Goal: Information Seeking & Learning: Learn about a topic

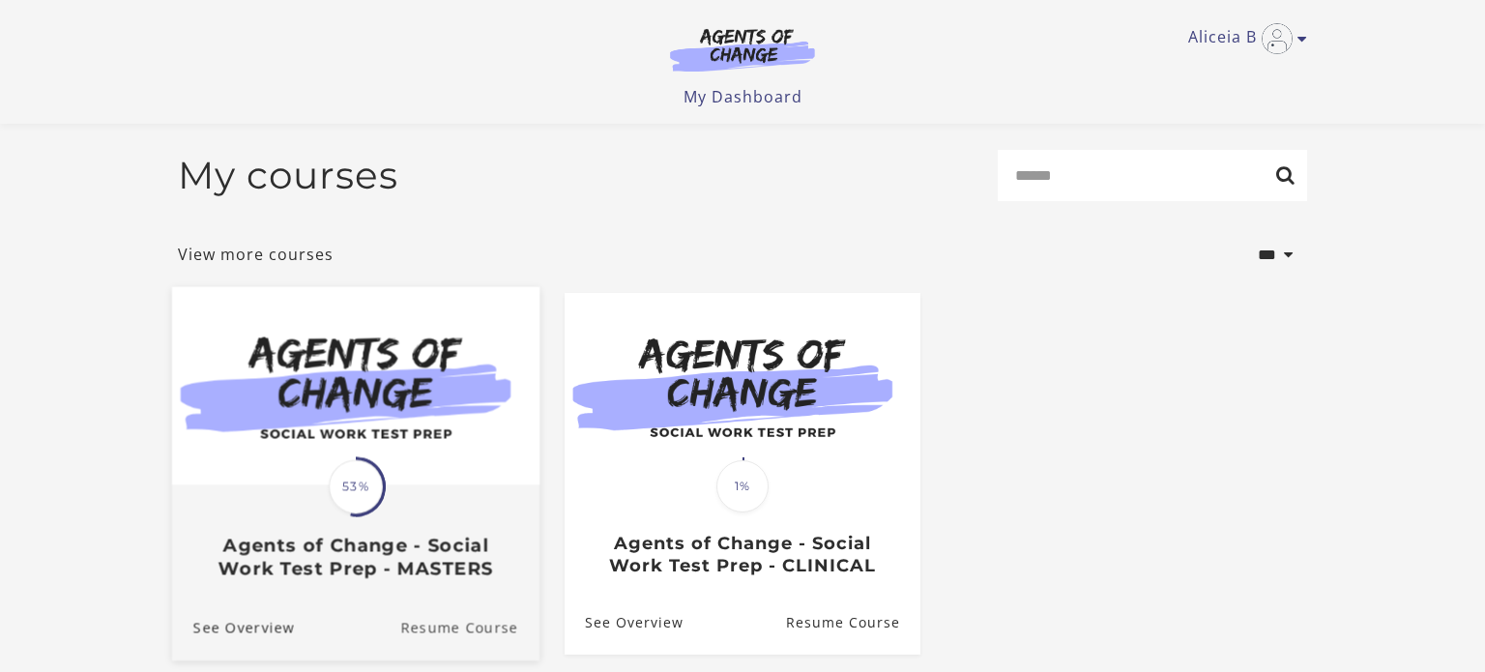
click at [427, 596] on link "Resume Course" at bounding box center [469, 628] width 139 height 65
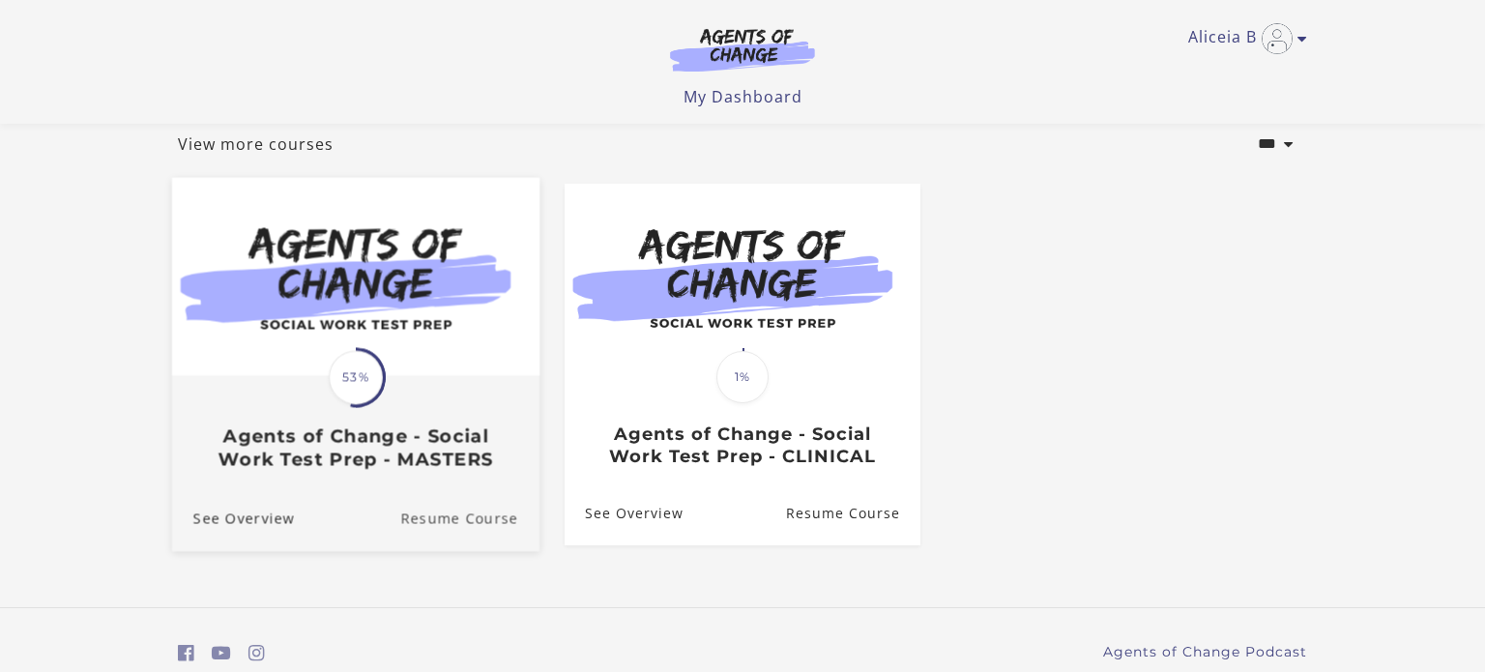
scroll to position [112, 0]
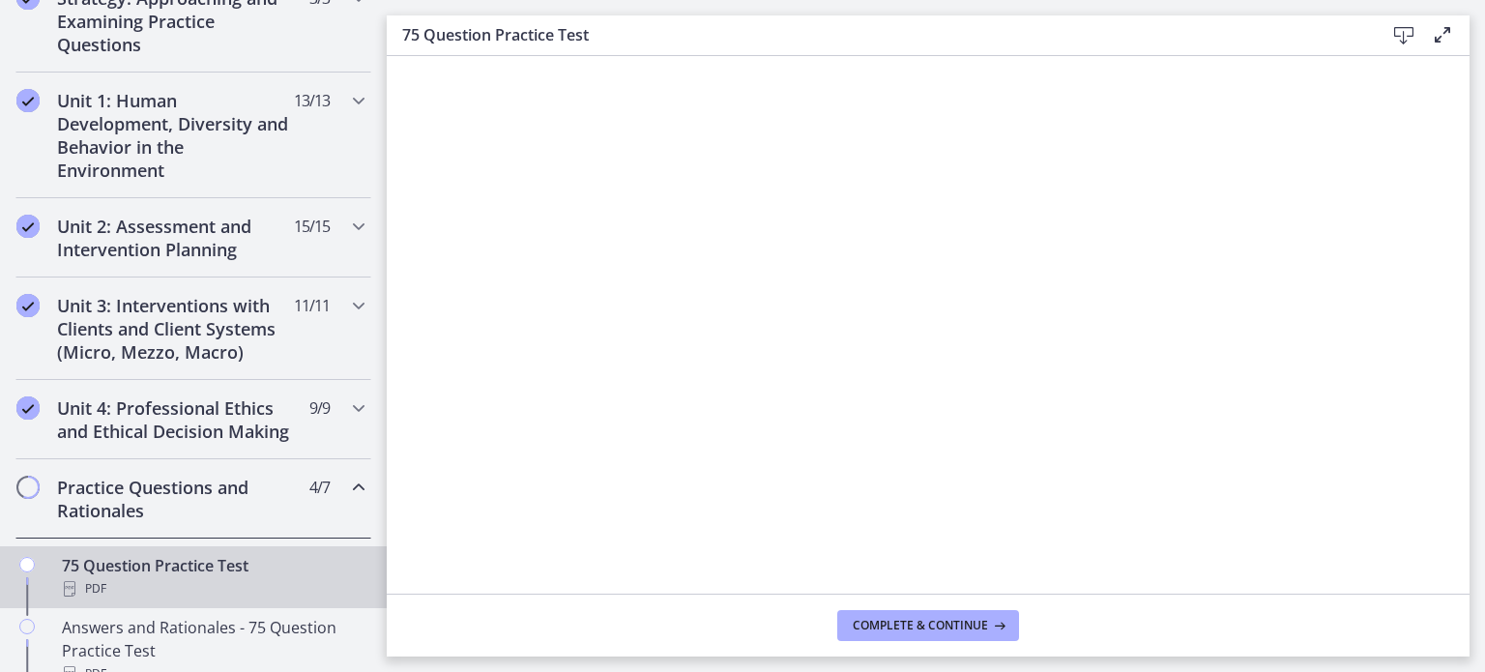
scroll to position [482, 0]
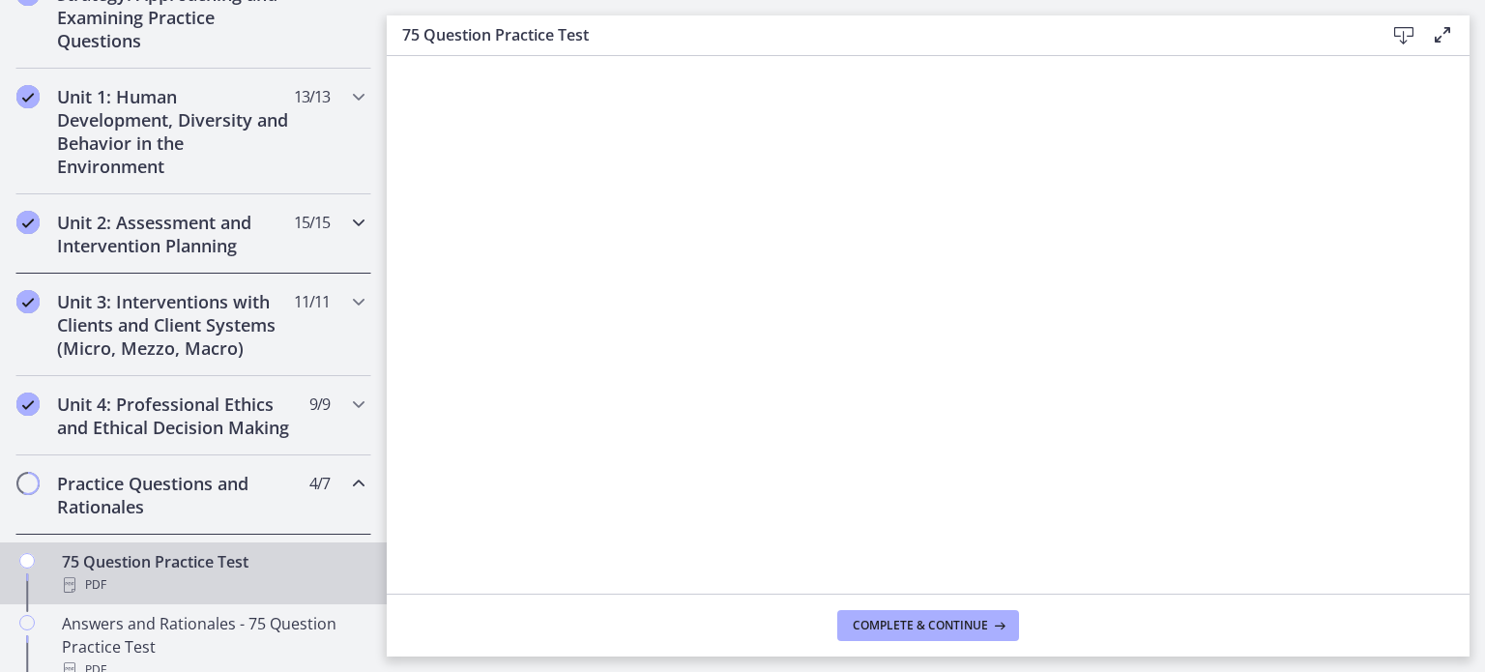
click at [85, 240] on h2 "Unit 2: Assessment and Intervention Planning" at bounding box center [175, 234] width 236 height 46
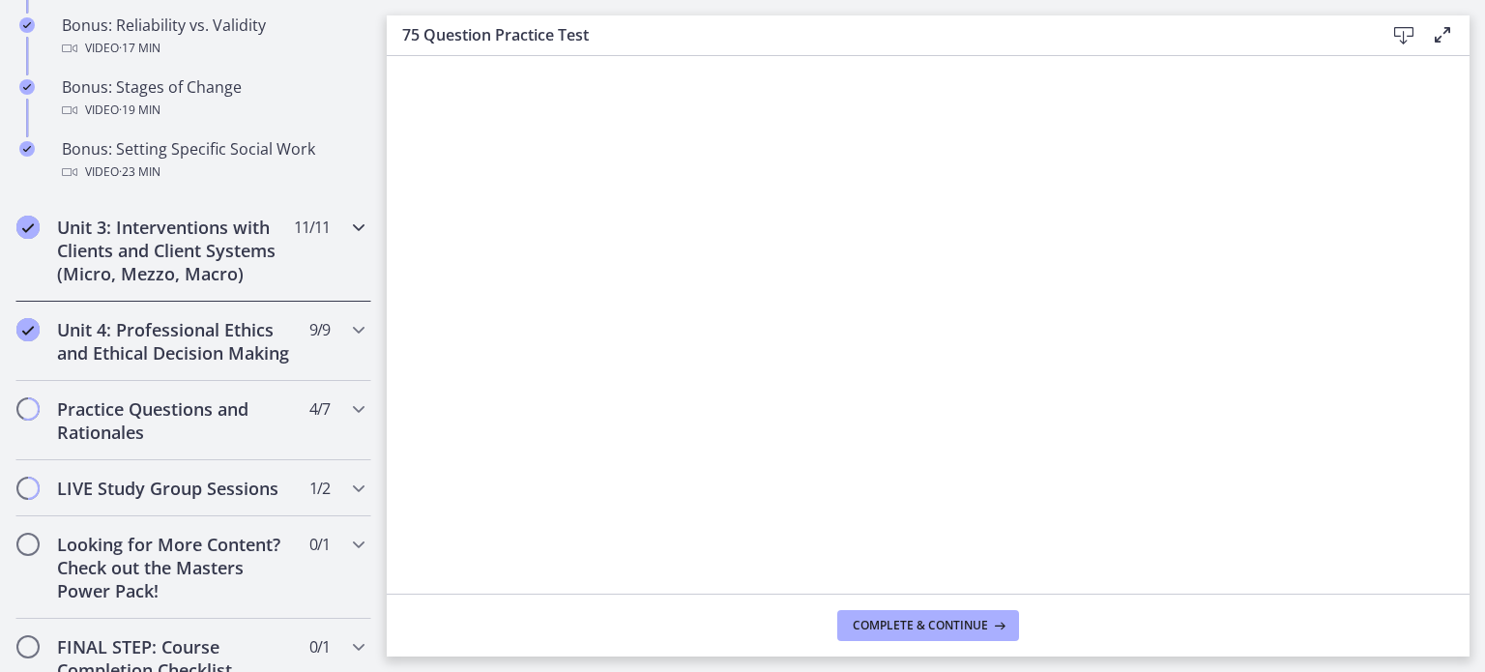
click at [101, 260] on h2 "Unit 3: Interventions with Clients and Client Systems (Micro, Mezzo, Macro)" at bounding box center [175, 251] width 236 height 70
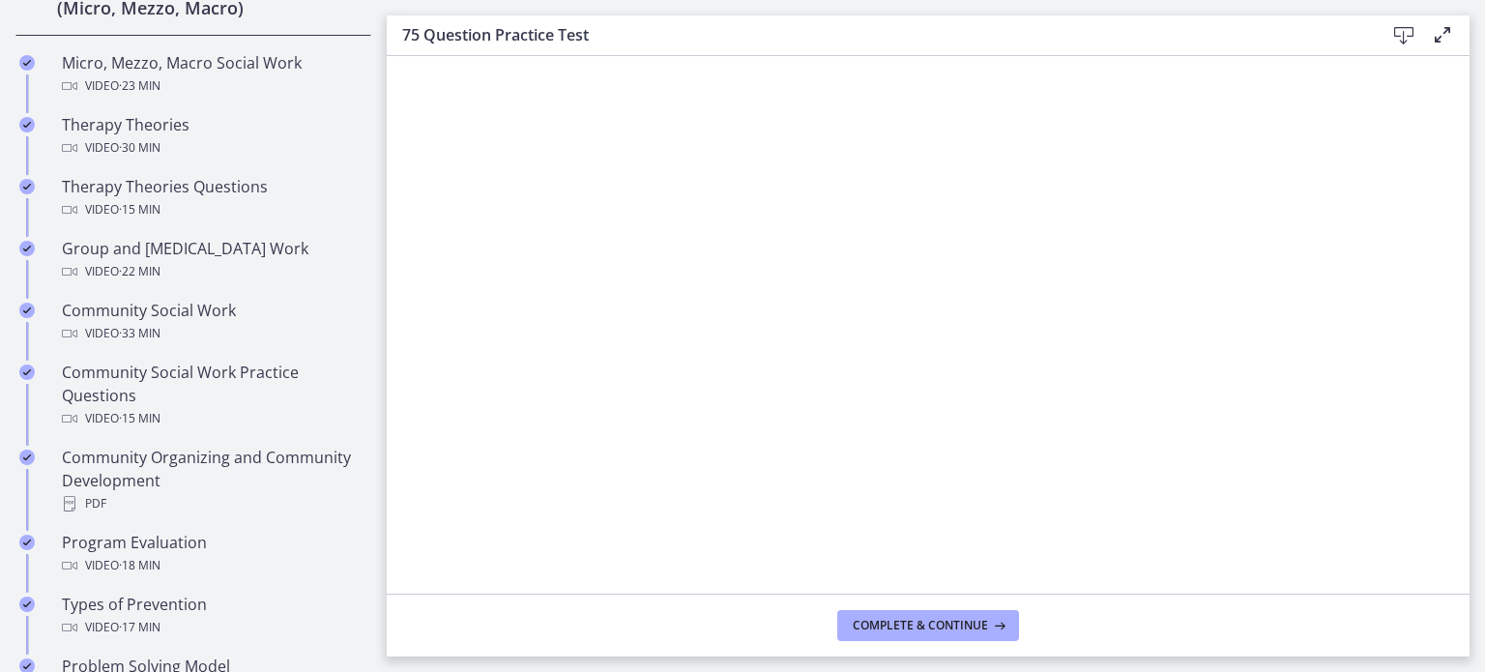
scroll to position [825, 0]
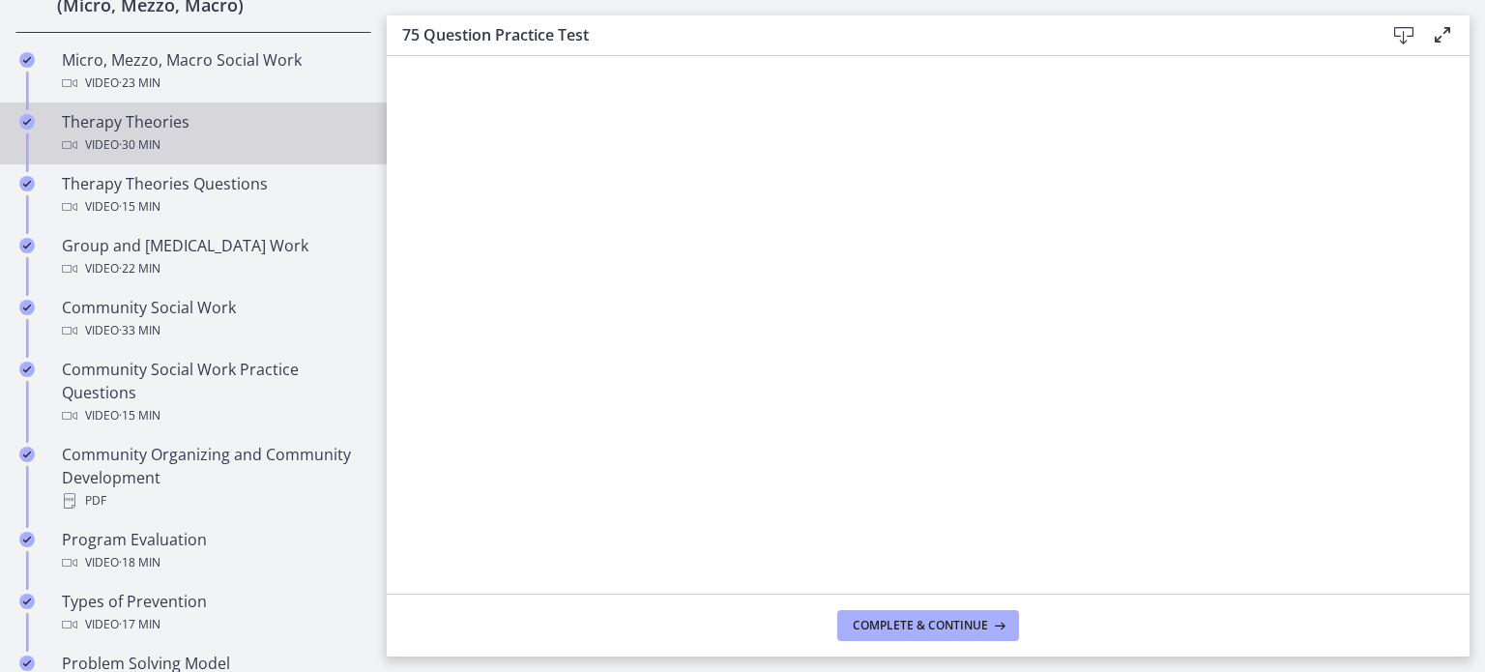
click at [78, 133] on div "Video · 30 min" at bounding box center [213, 144] width 302 height 23
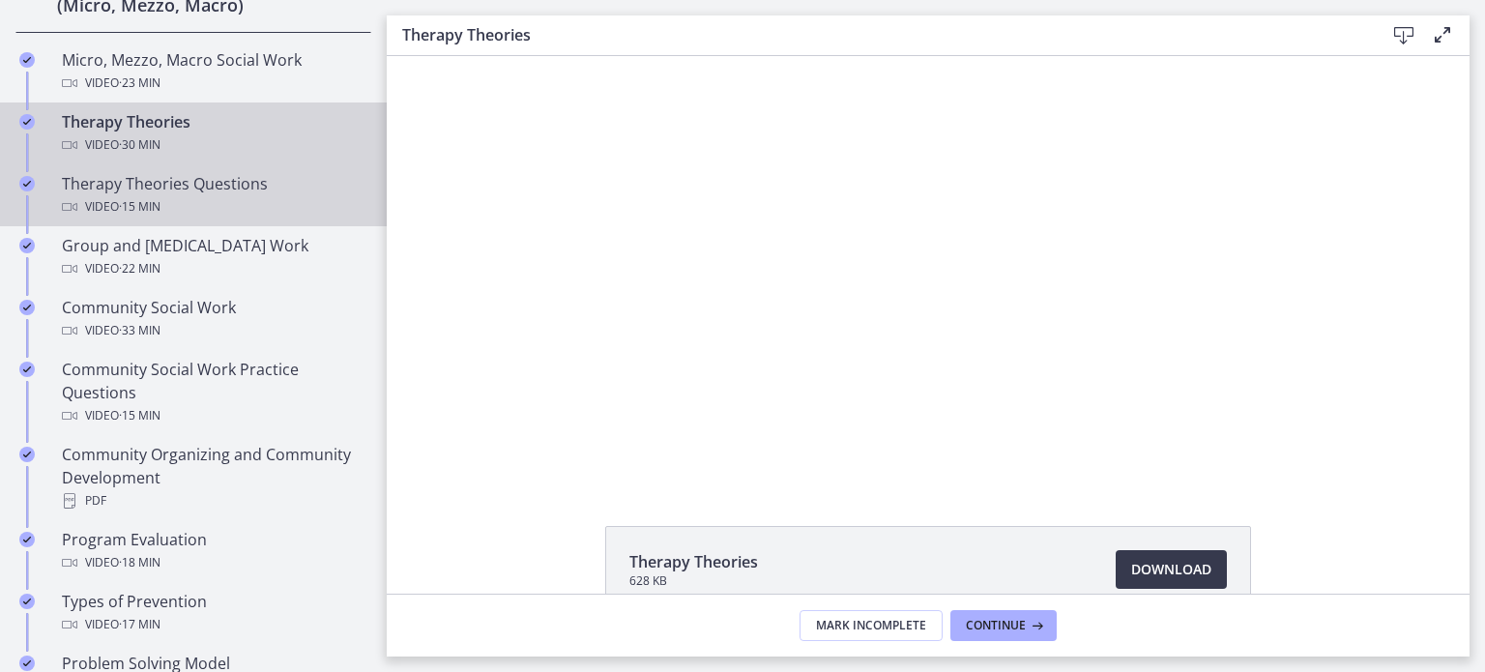
click at [99, 195] on div "Video · 15 min" at bounding box center [213, 206] width 302 height 23
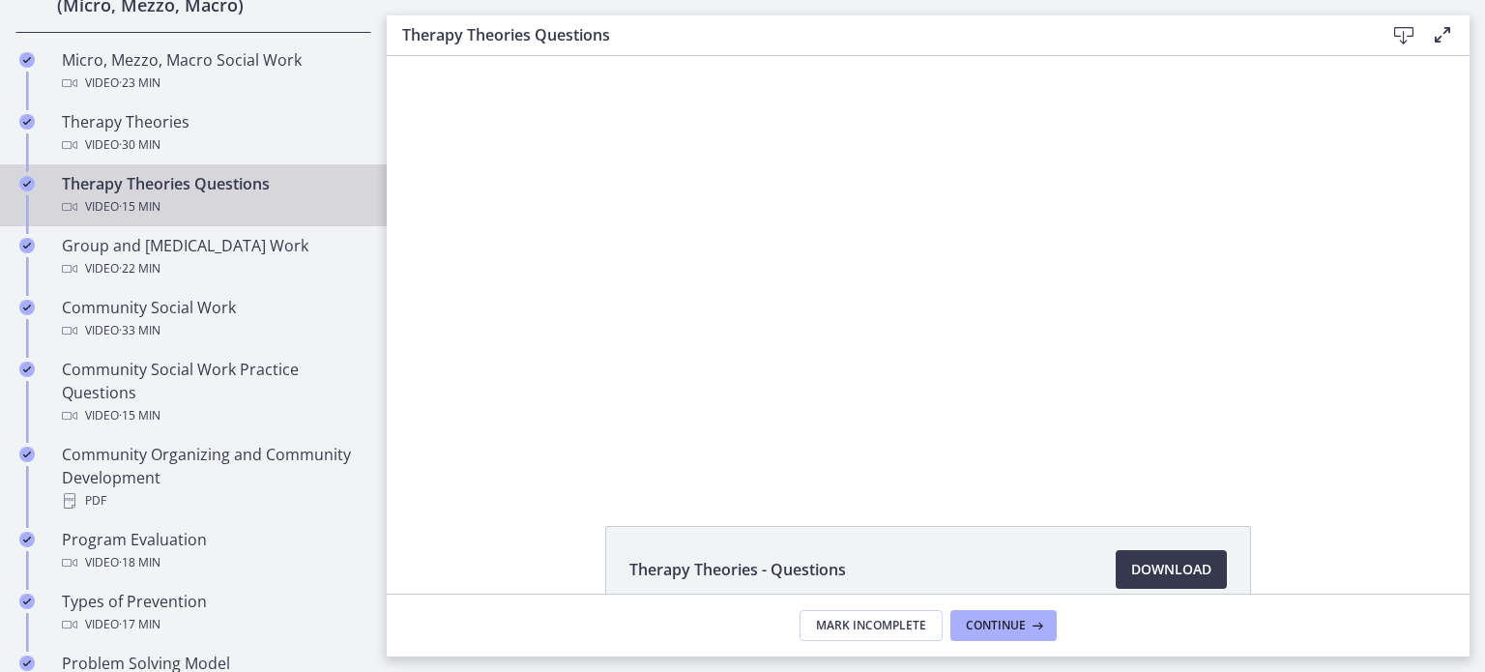
click at [1249, 449] on icon "Show settings menu" at bounding box center [1244, 465] width 39 height 33
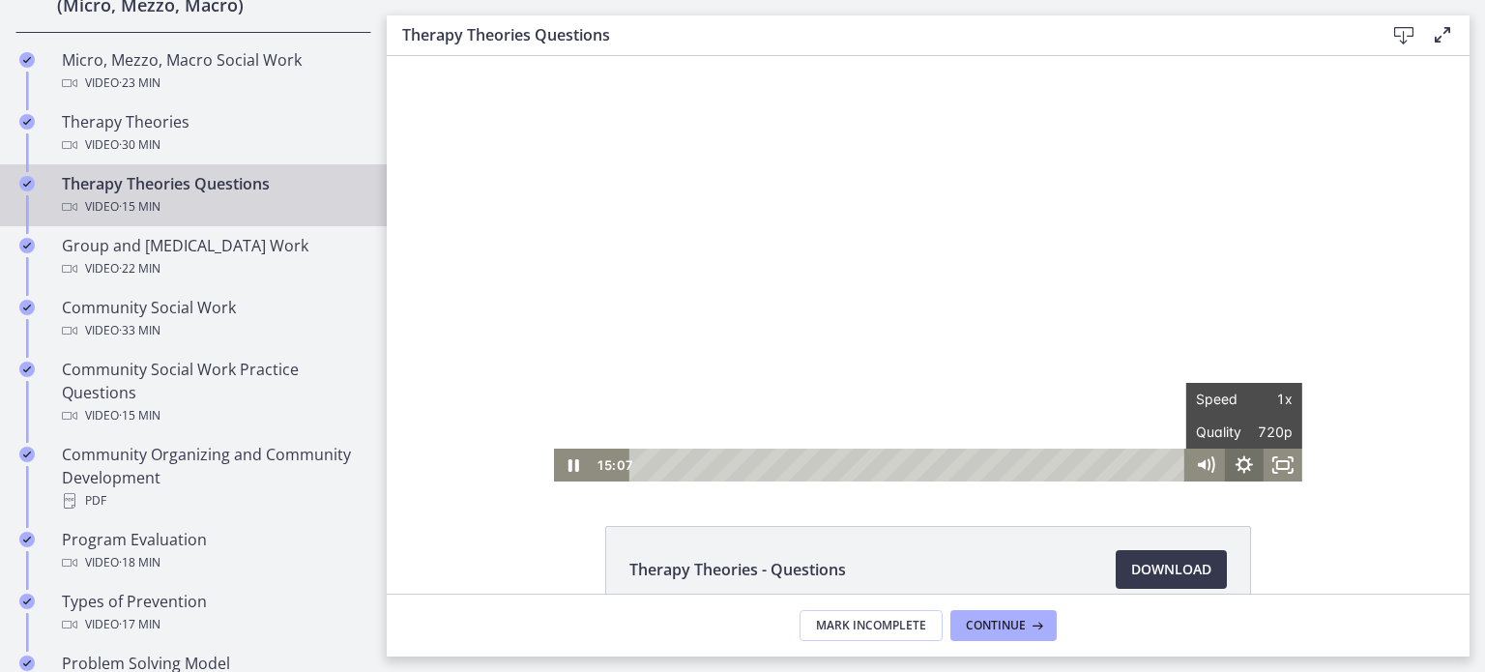
click at [1275, 471] on icon "Fullscreen" at bounding box center [1276, 471] width 4 height 4
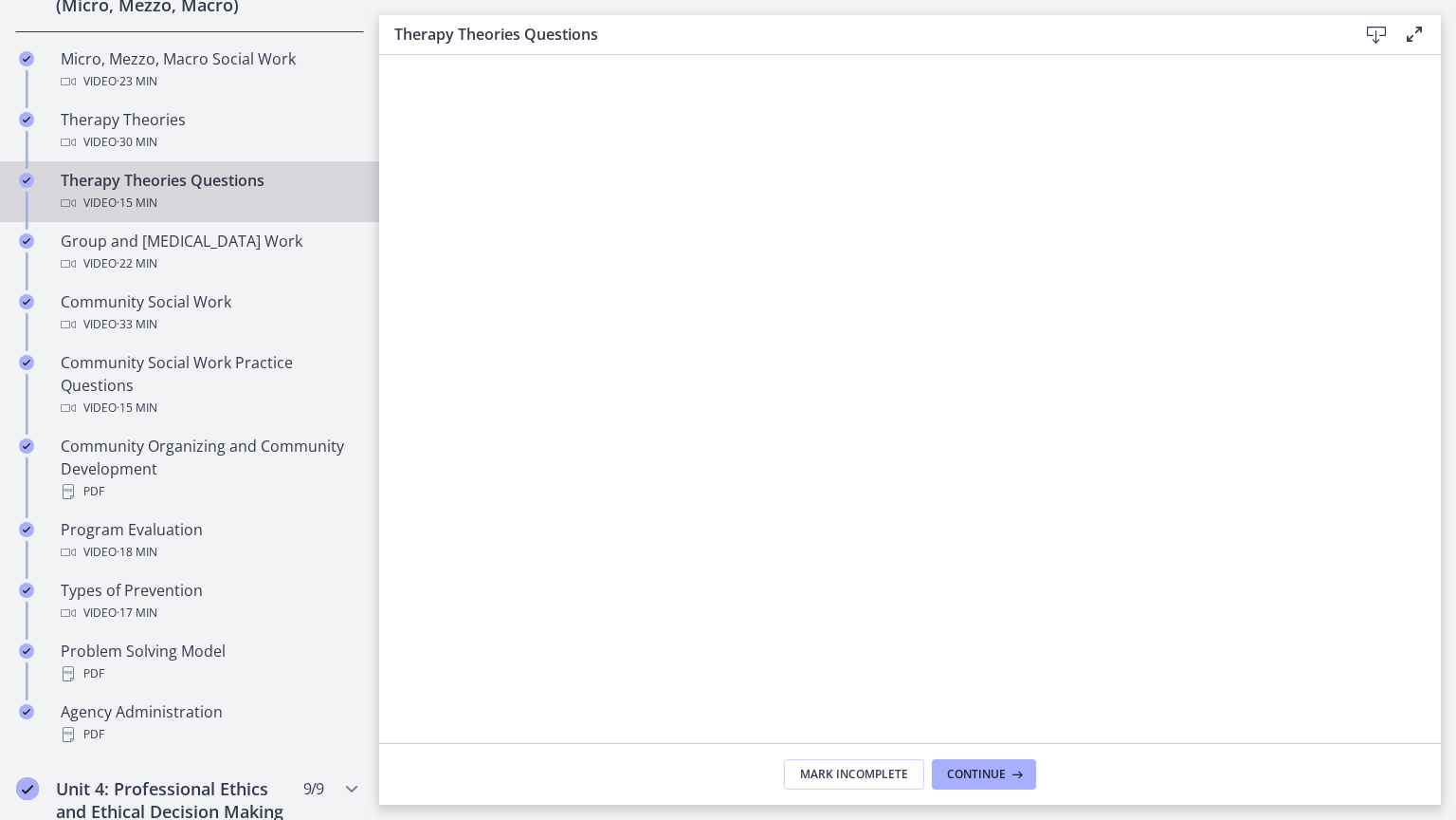
click at [1441, 595] on div at bounding box center [910, 465] width 1062 height 820
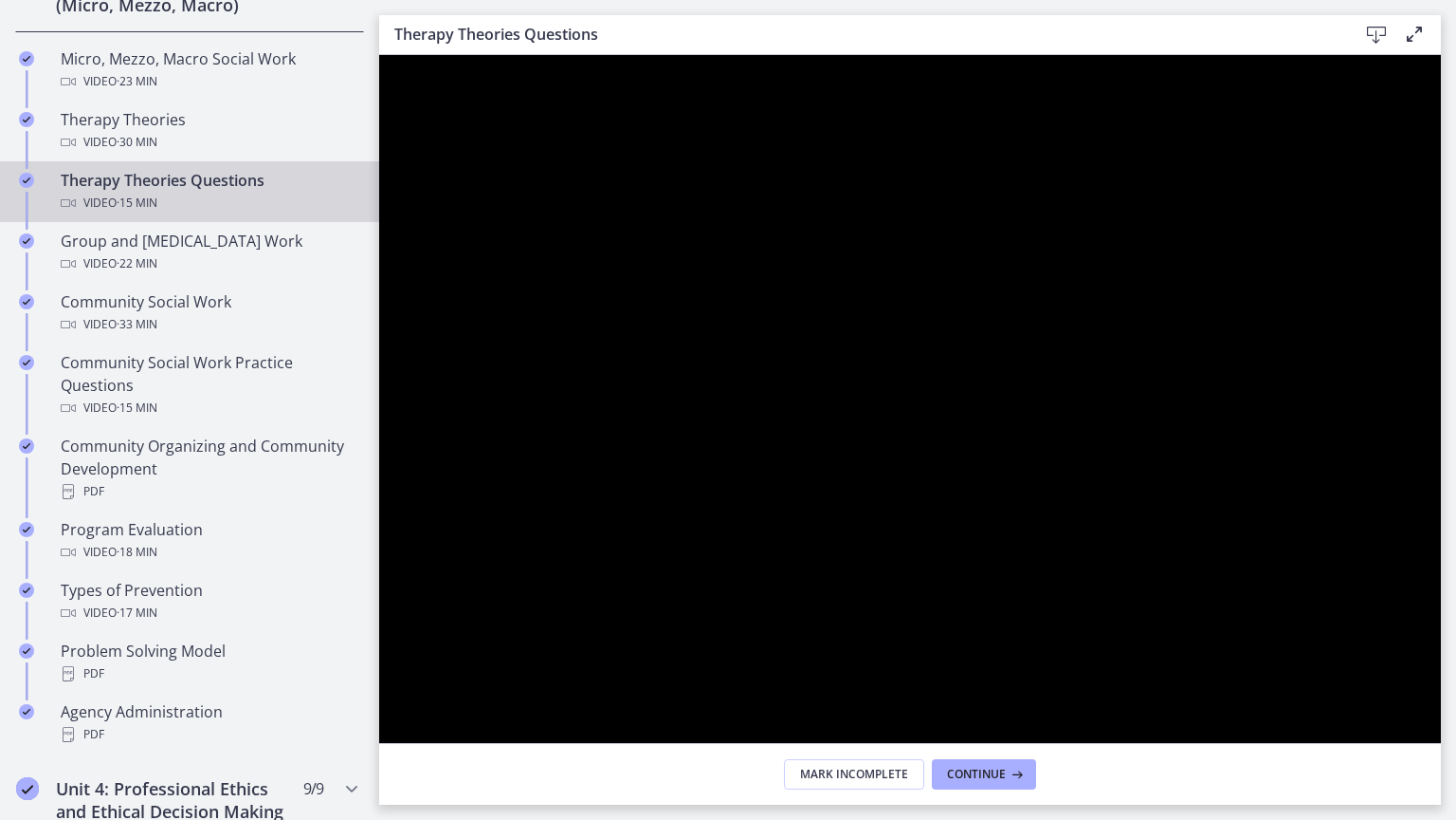
click at [484, 372] on div at bounding box center [910, 465] width 1062 height 820
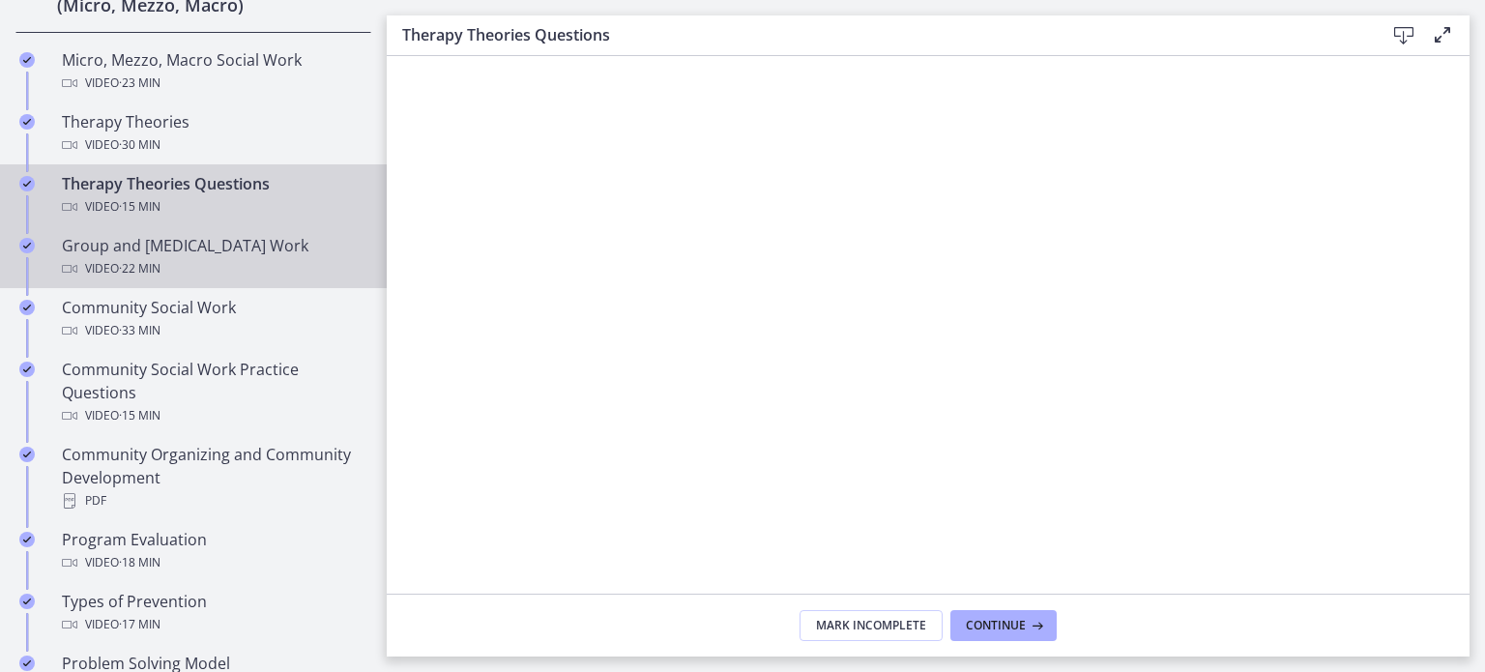
click at [103, 244] on div "Group and [MEDICAL_DATA] Work Video · 22 min" at bounding box center [213, 257] width 302 height 46
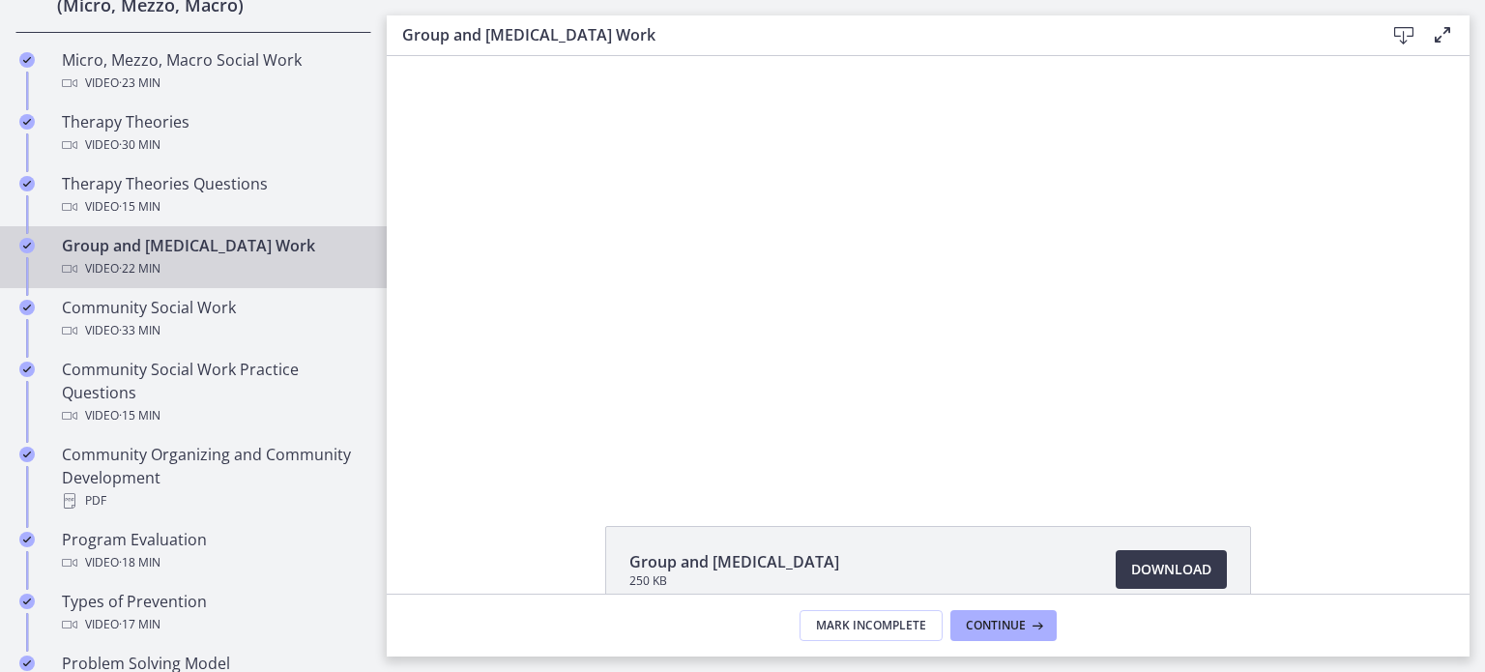
click at [1294, 446] on div at bounding box center [928, 268] width 756 height 425
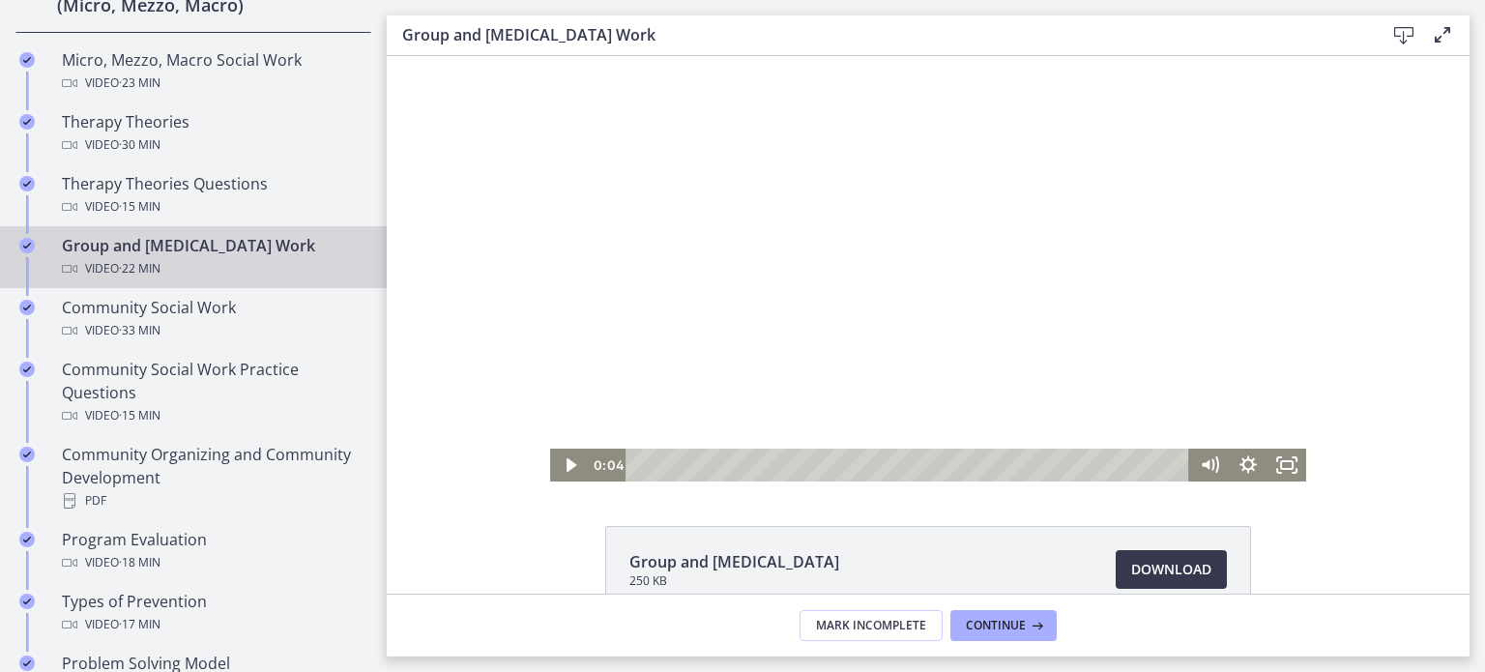
click at [1295, 471] on icon "Fullscreen" at bounding box center [1287, 465] width 39 height 33
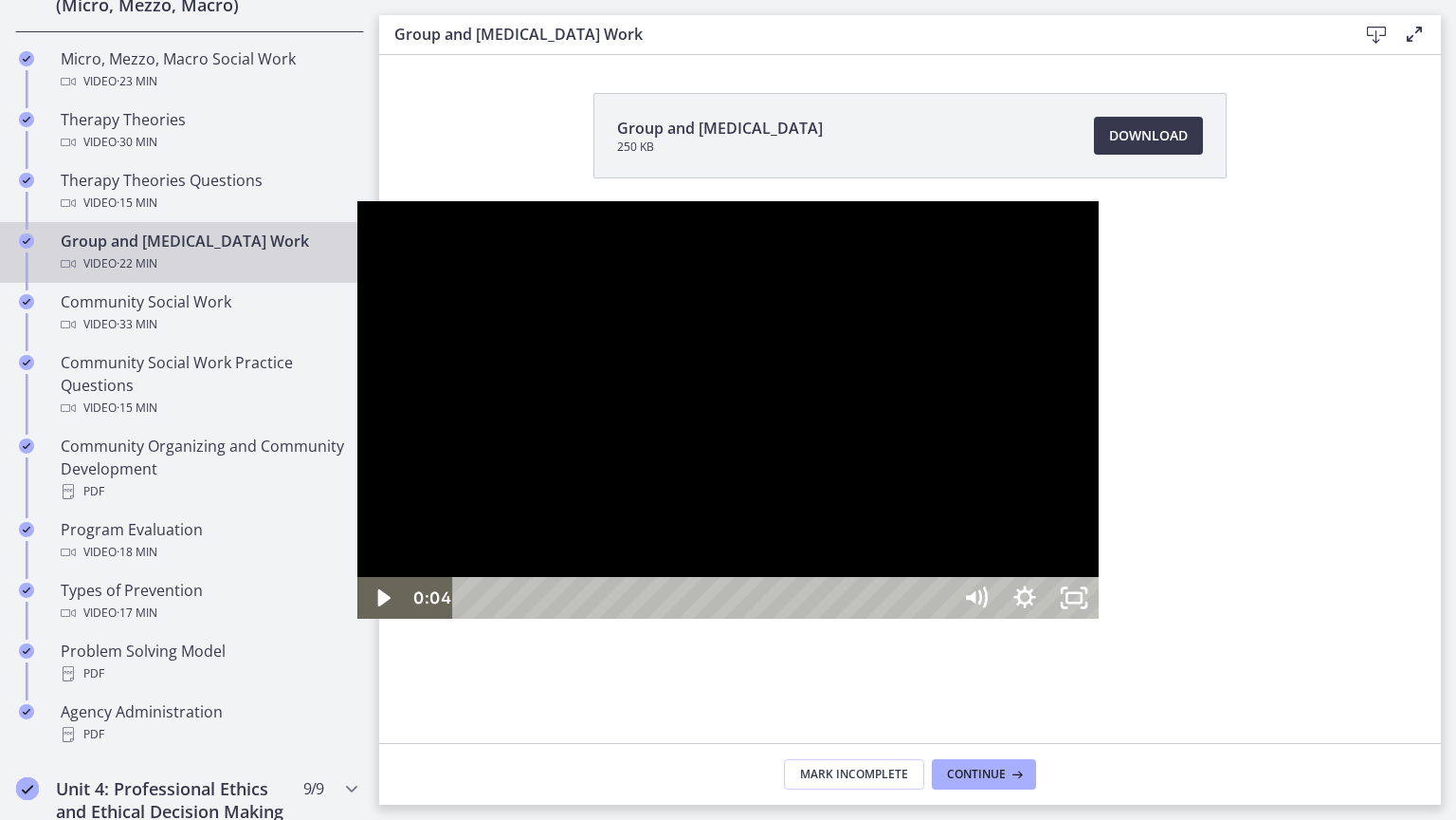
click at [1099, 269] on div at bounding box center [728, 409] width 741 height 417
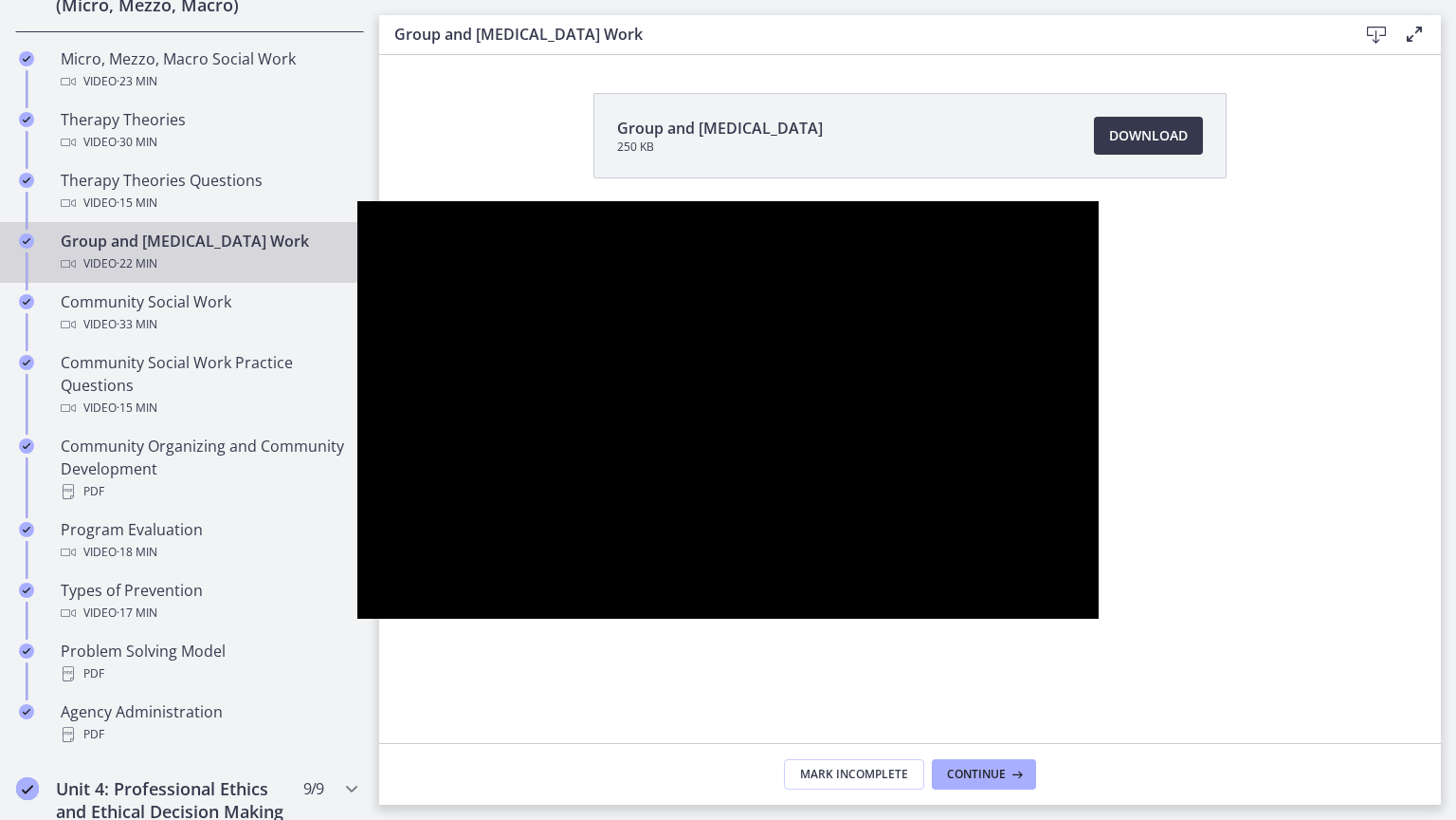
click at [358, 414] on div at bounding box center [728, 409] width 741 height 417
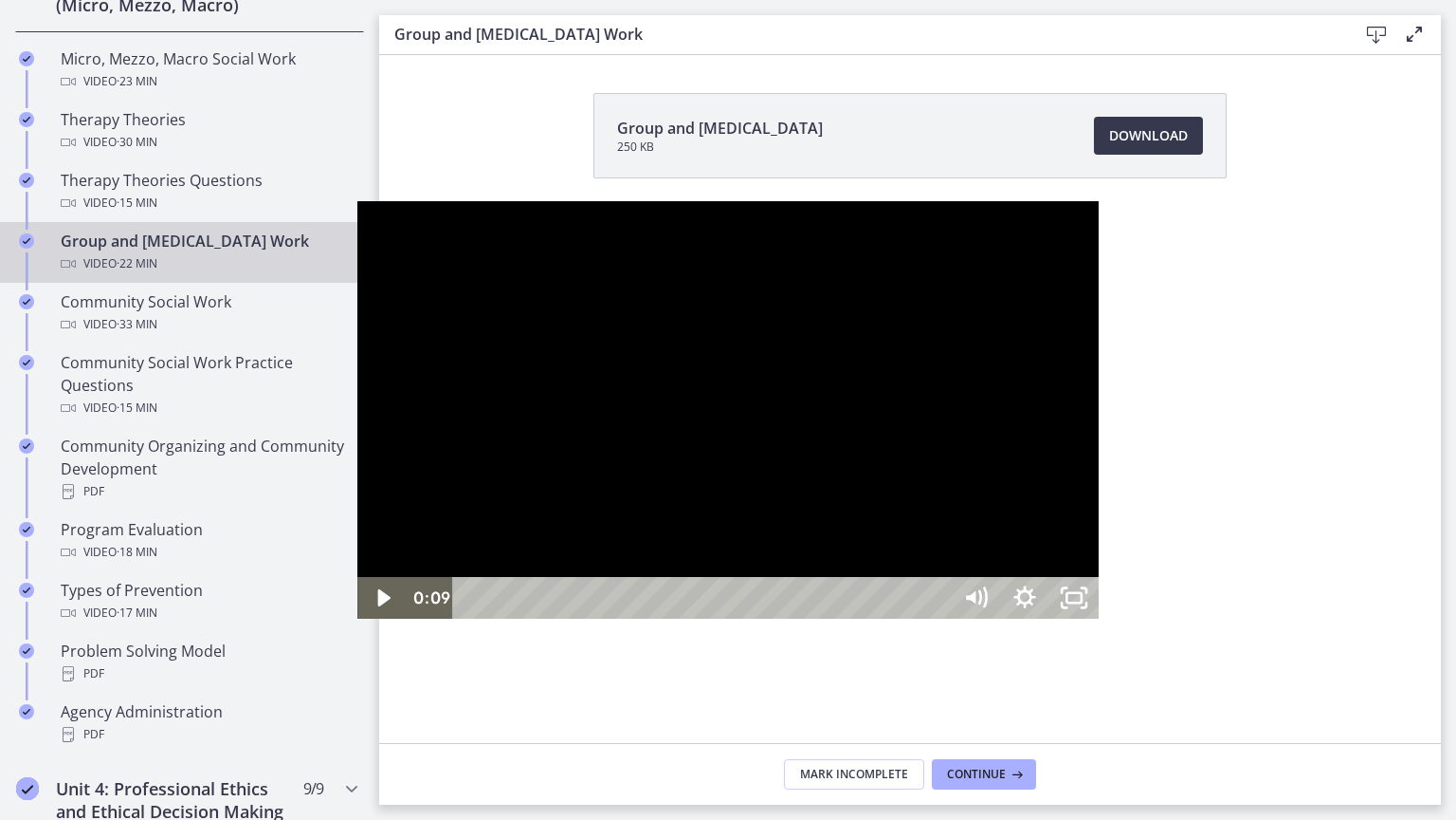
click at [360, 619] on icon "Play Video" at bounding box center [384, 597] width 49 height 42
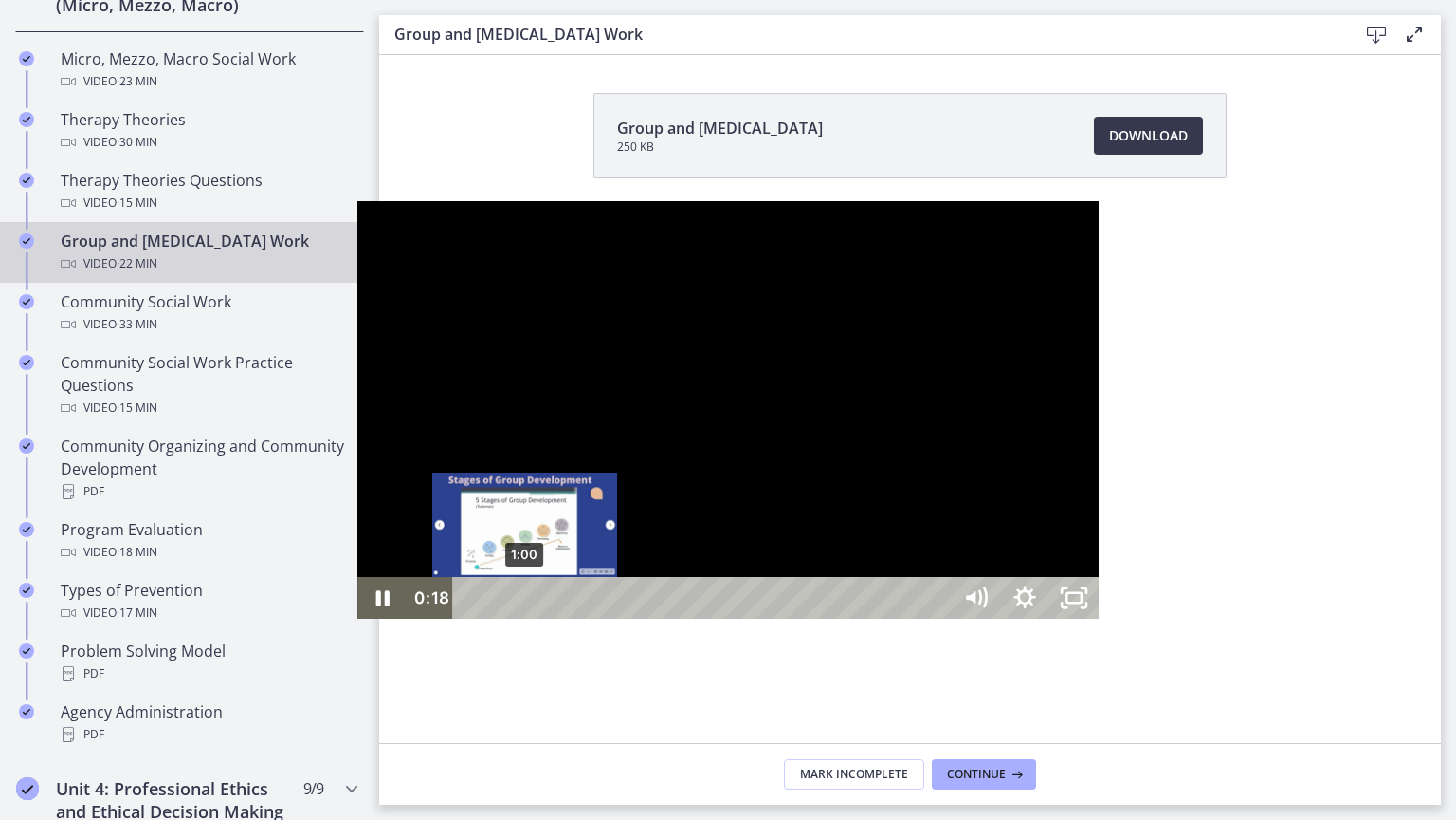
click at [472, 619] on div "1:00" at bounding box center [706, 597] width 469 height 42
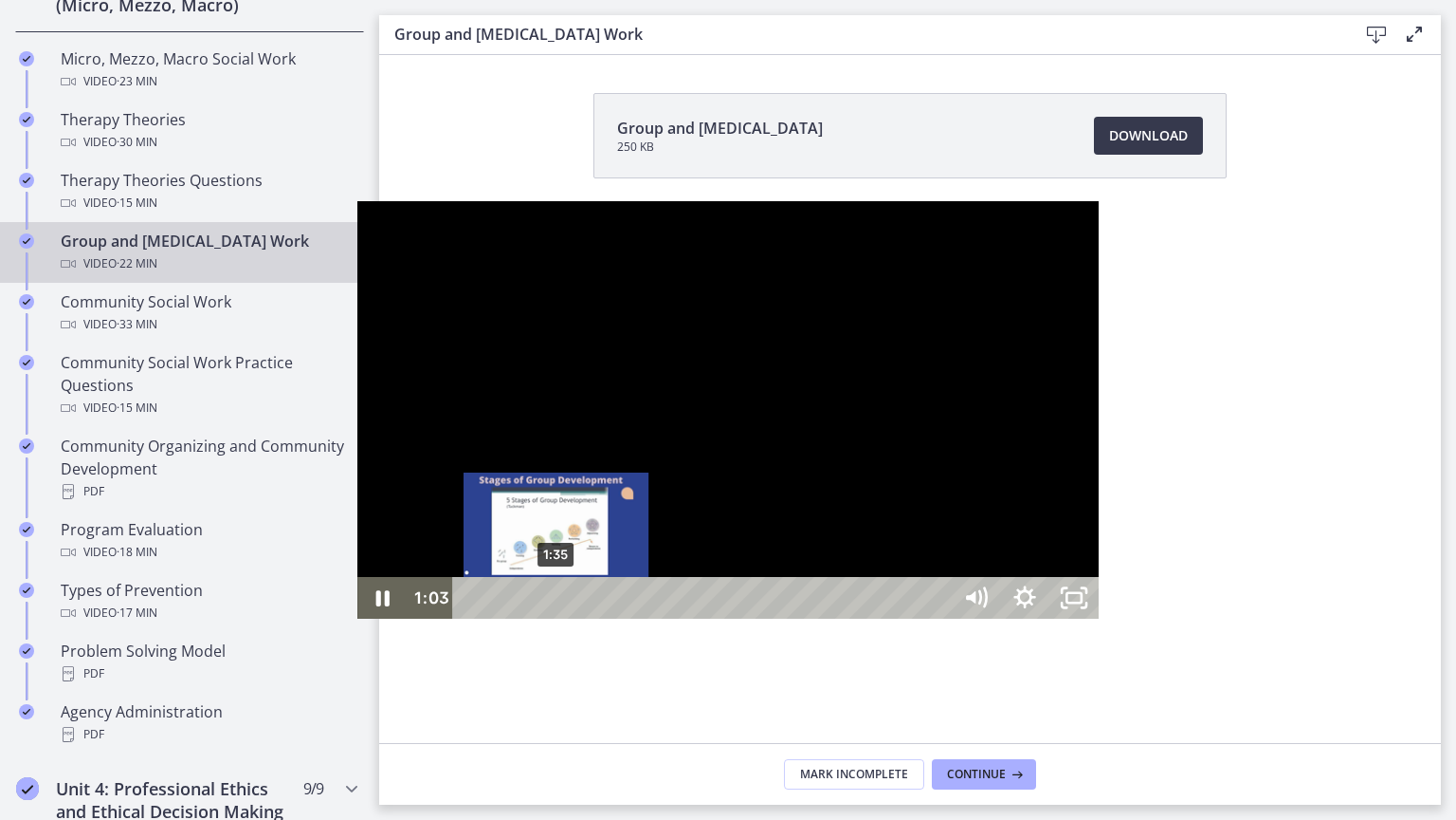
click at [472, 619] on div "1:35" at bounding box center [706, 597] width 469 height 42
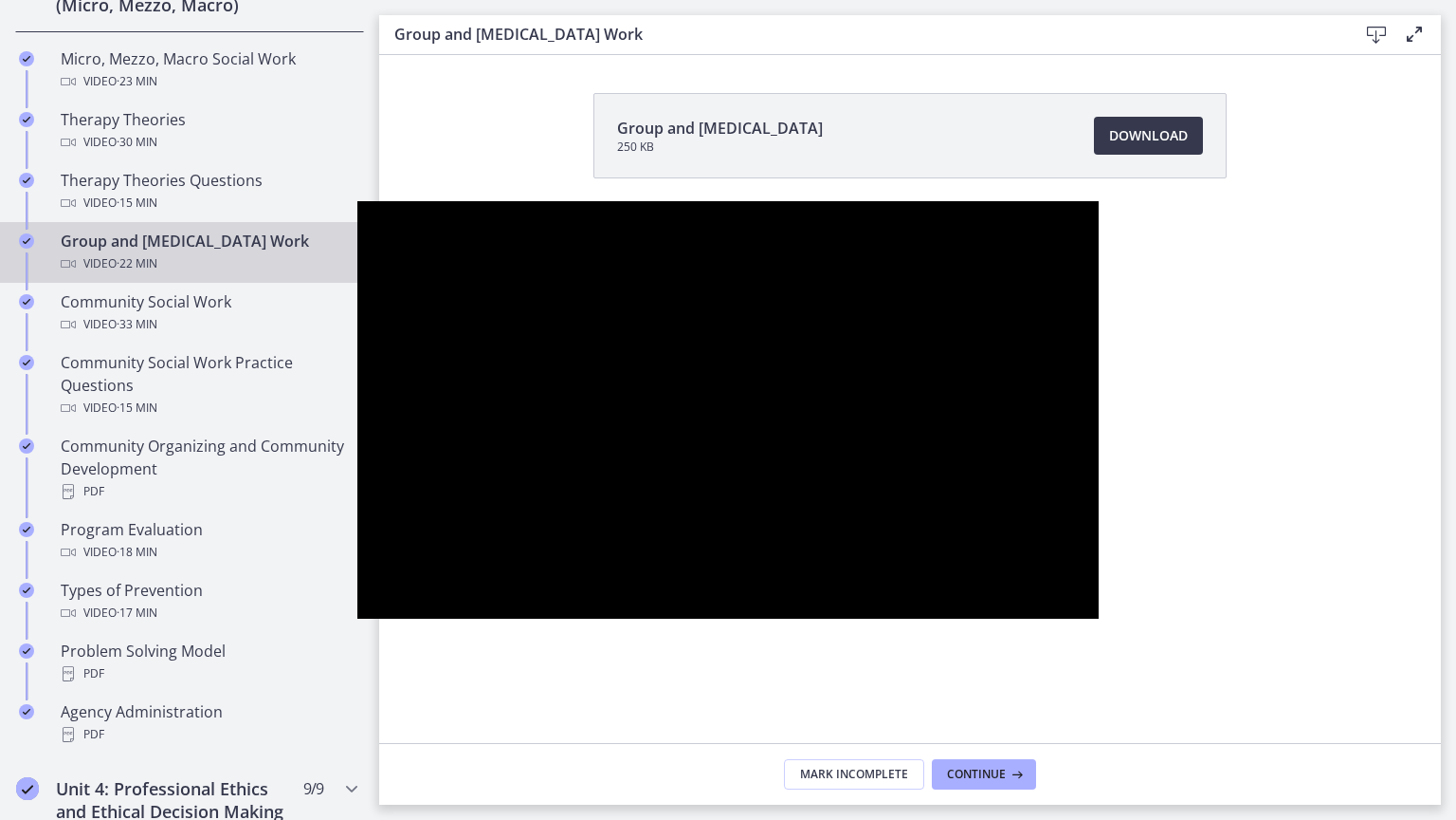
click at [1099, 406] on div at bounding box center [728, 409] width 741 height 417
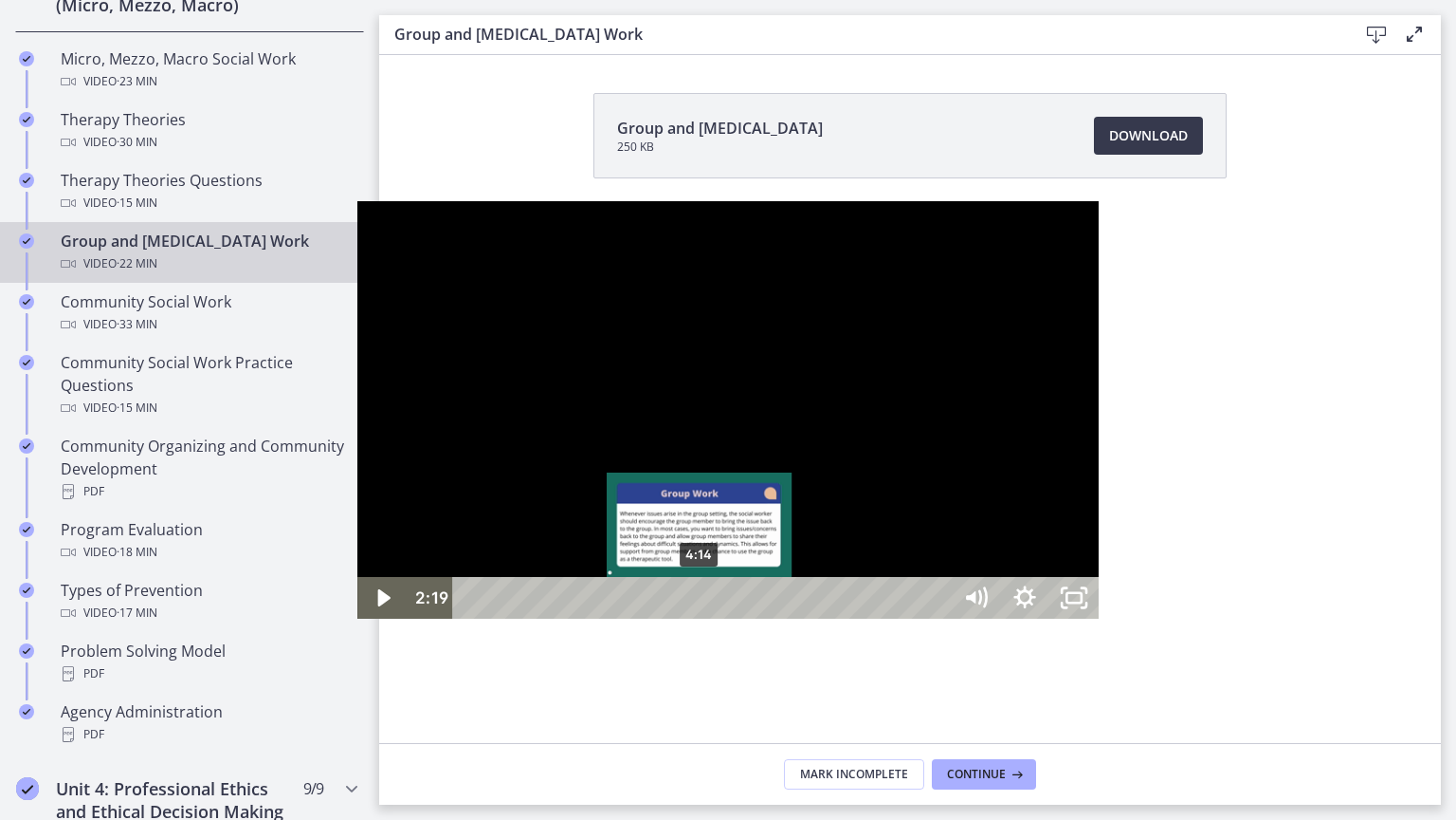
click at [472, 619] on div "4:14" at bounding box center [706, 597] width 469 height 42
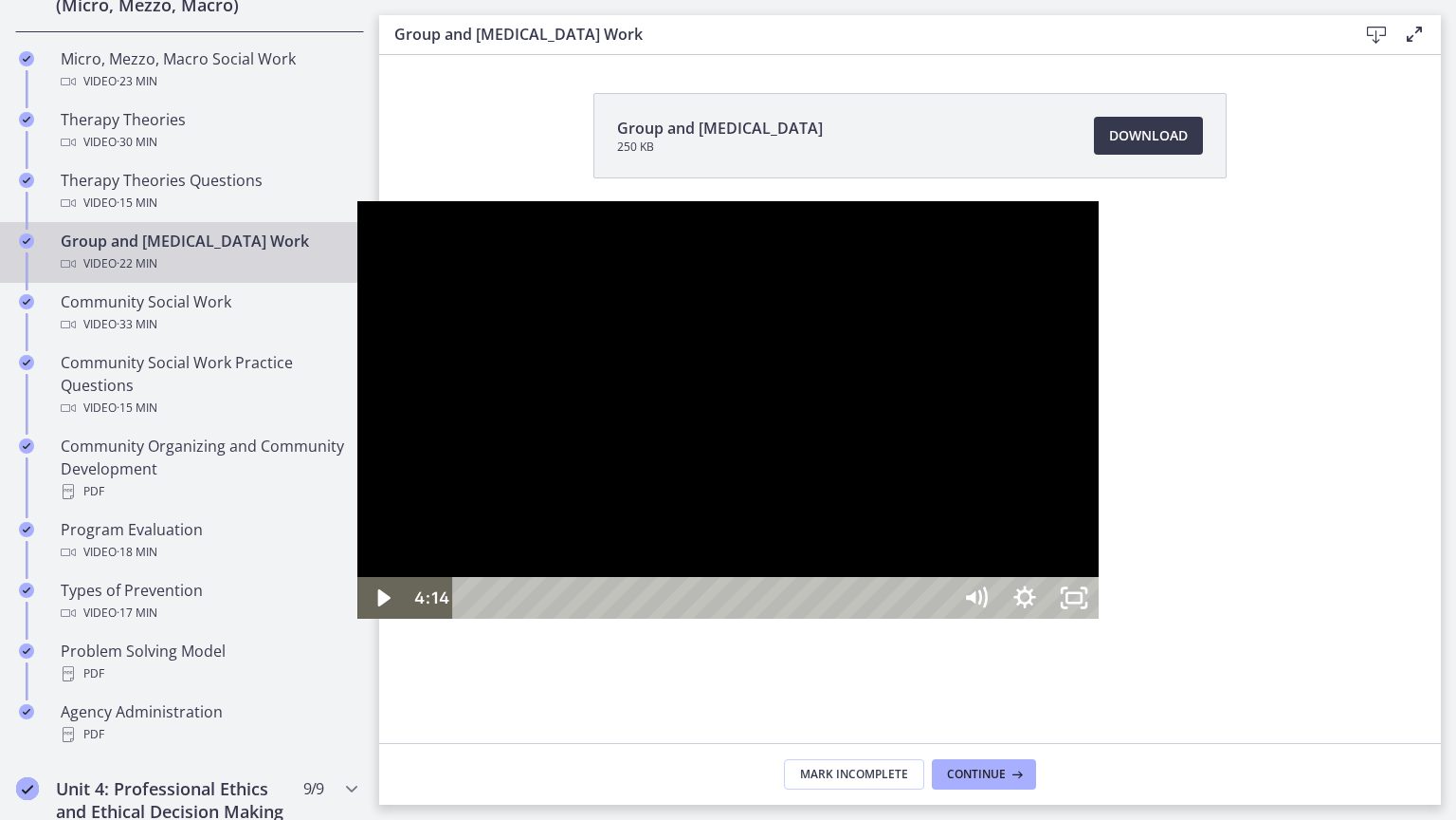
click at [456, 457] on div at bounding box center [728, 409] width 741 height 417
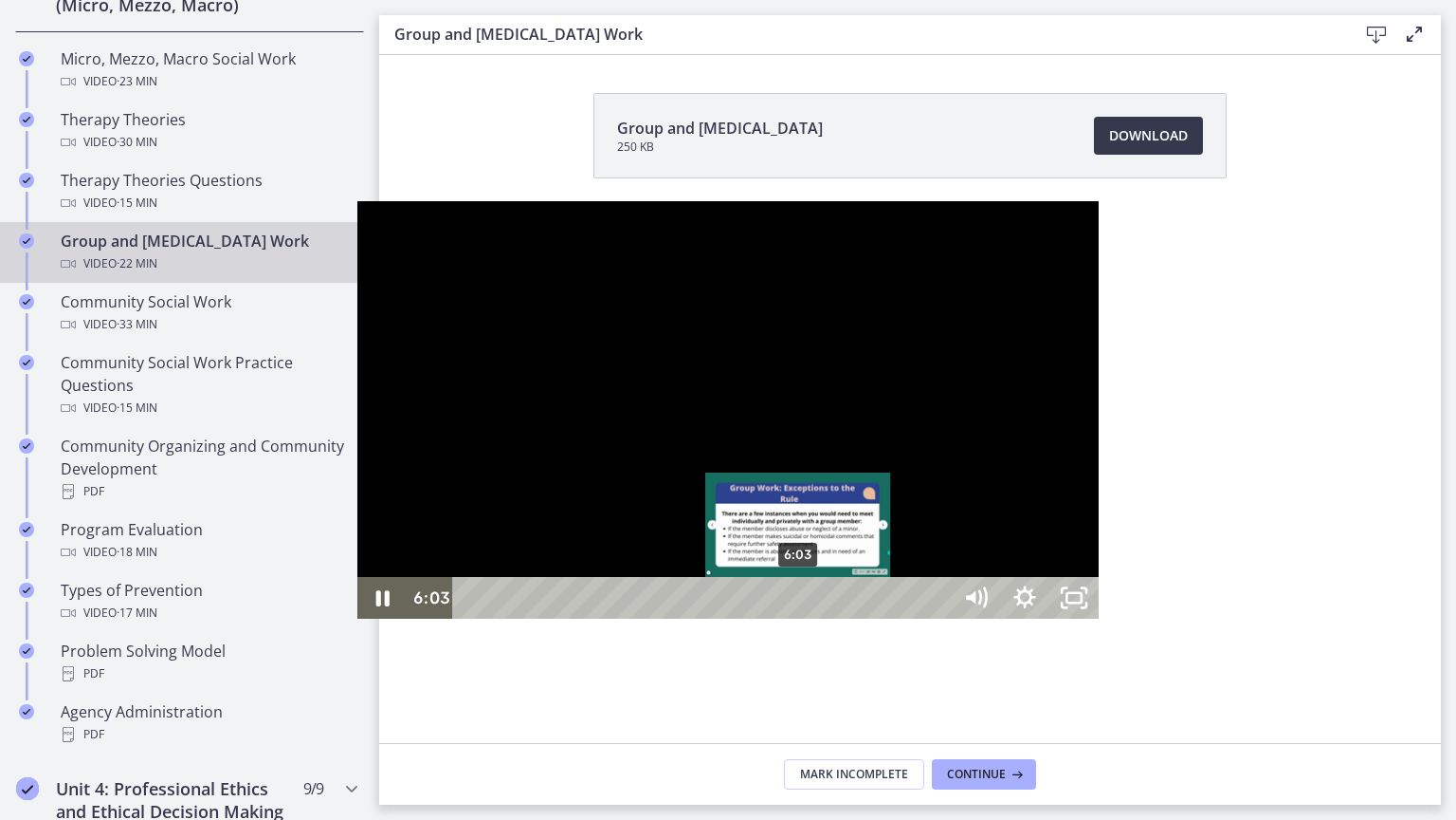
click at [472, 619] on div "6:03" at bounding box center [706, 597] width 469 height 42
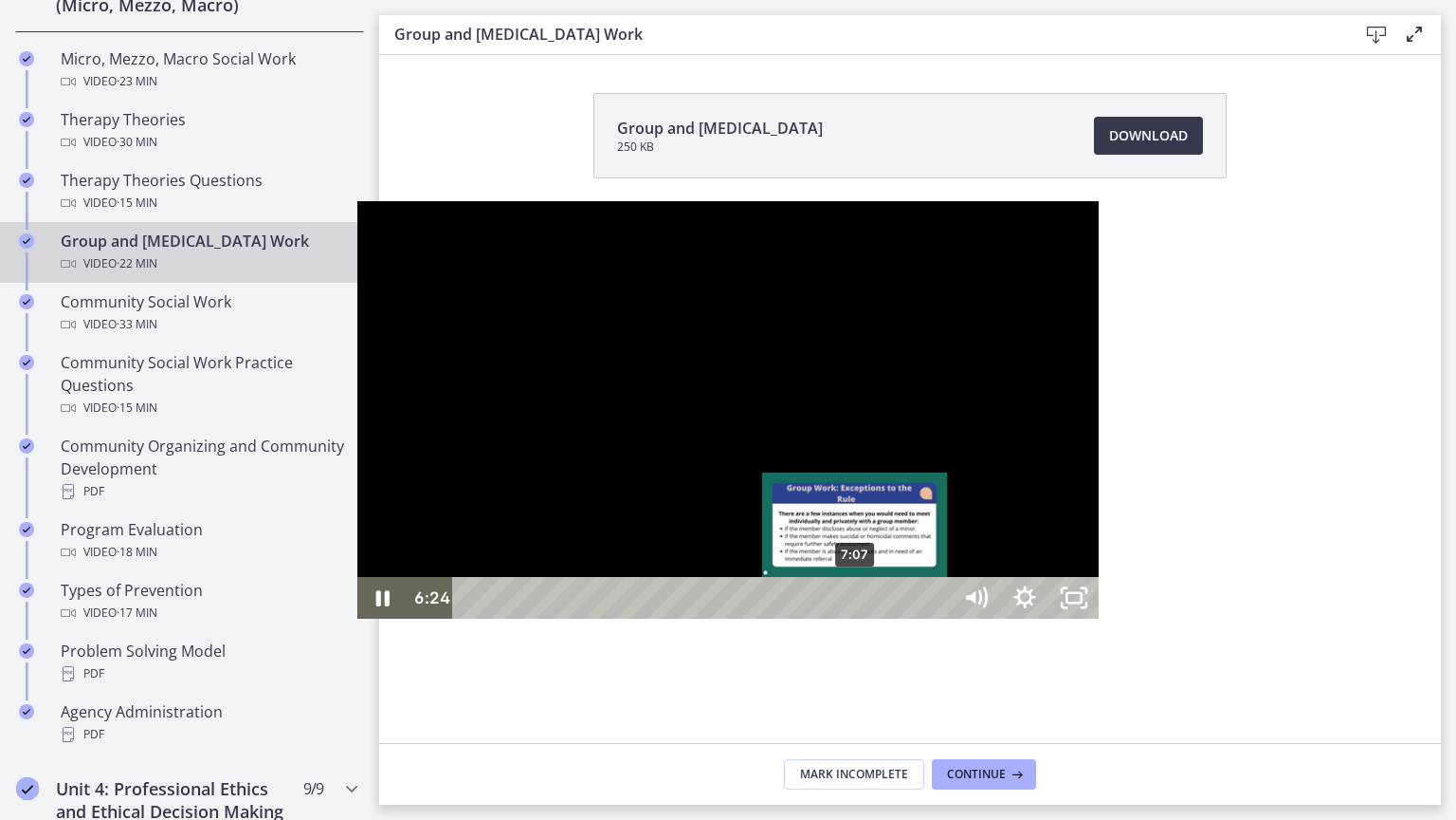
click at [500, 619] on div "7:07" at bounding box center [706, 597] width 469 height 42
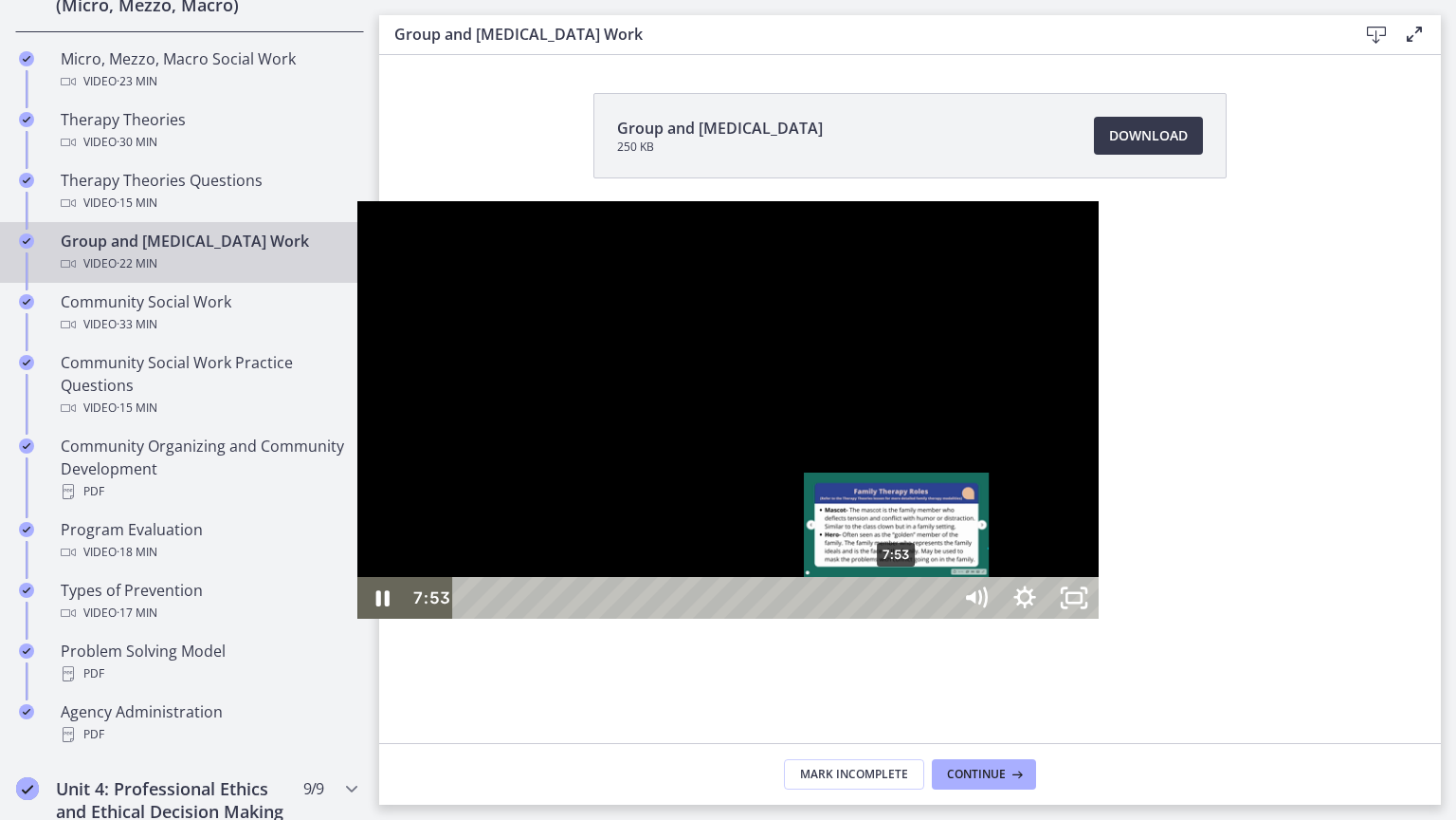
click at [541, 619] on div "7:53" at bounding box center [706, 597] width 469 height 42
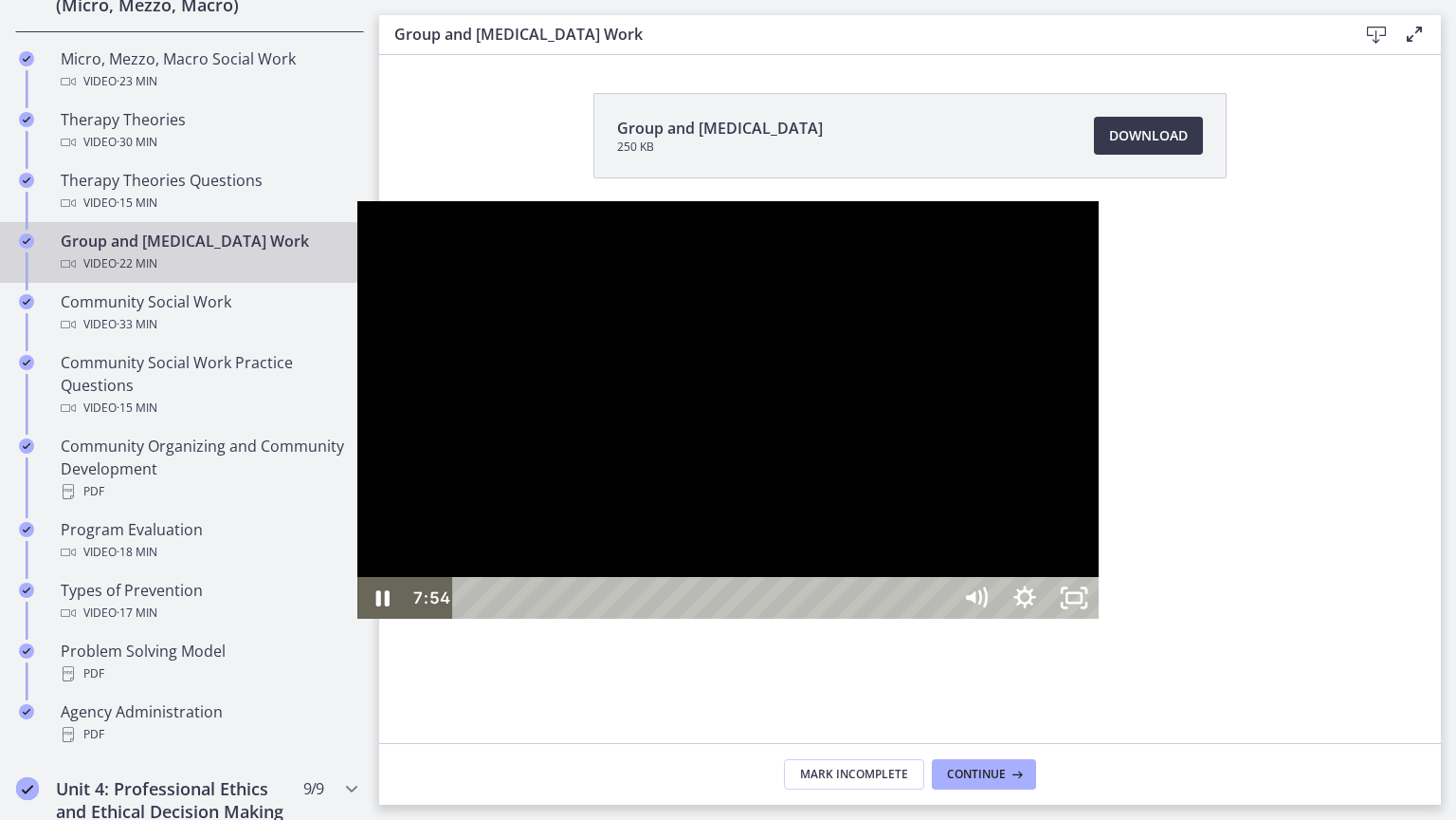
click at [664, 584] on div at bounding box center [728, 409] width 741 height 417
click at [632, 548] on div at bounding box center [728, 409] width 741 height 417
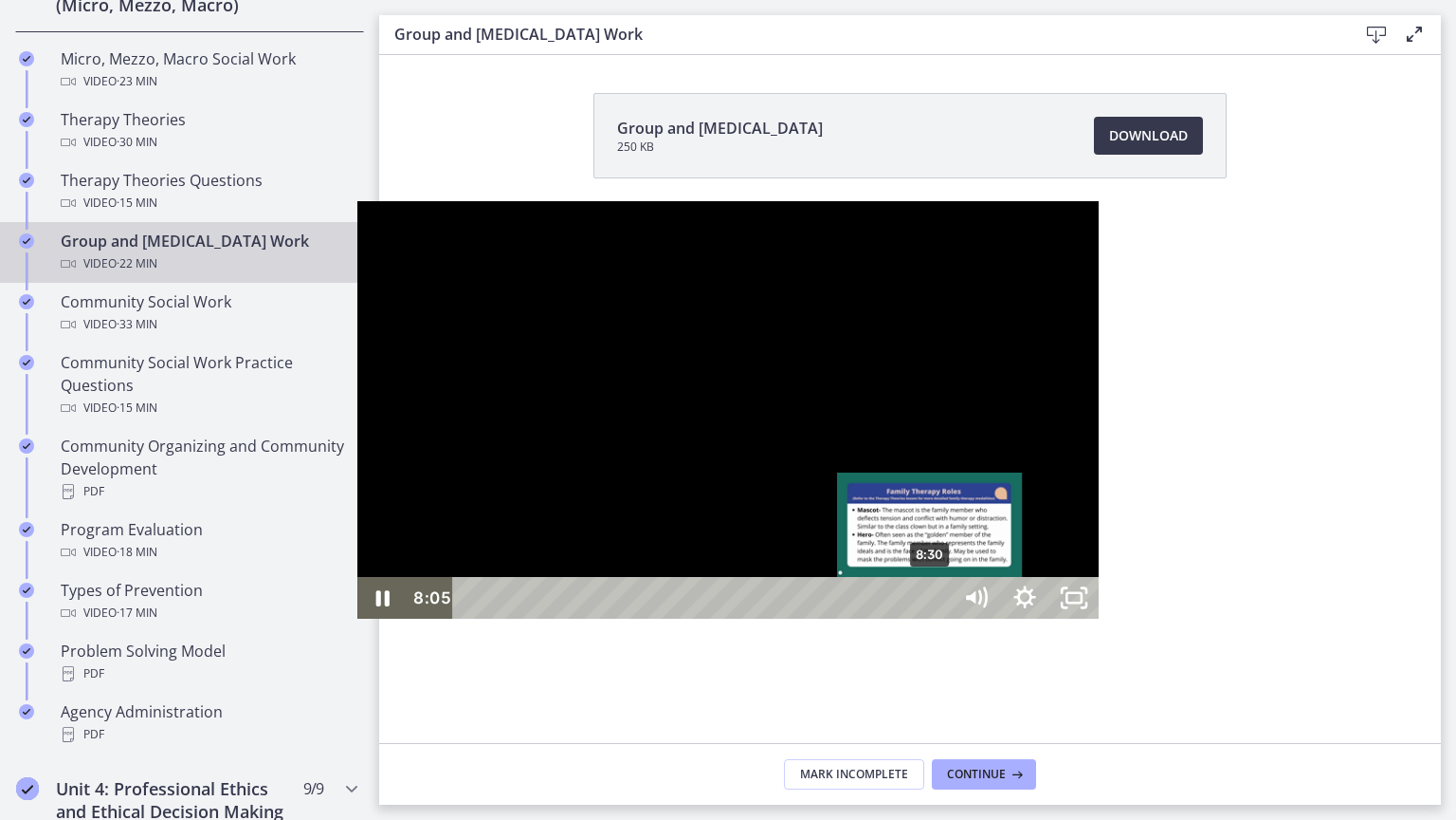
click at [575, 619] on div "8:30" at bounding box center [706, 597] width 469 height 42
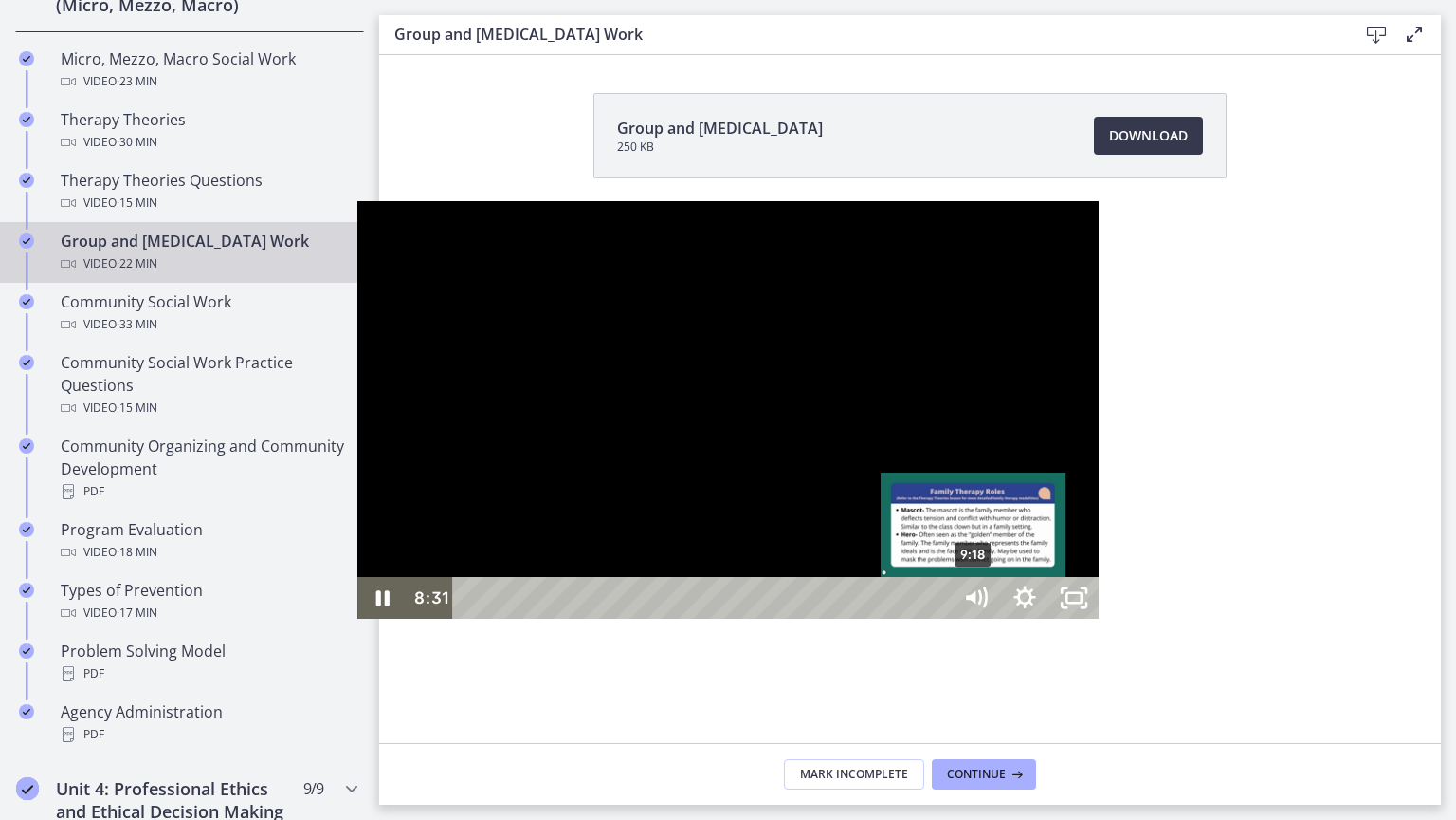
click at [619, 619] on div "9:18" at bounding box center [706, 597] width 469 height 42
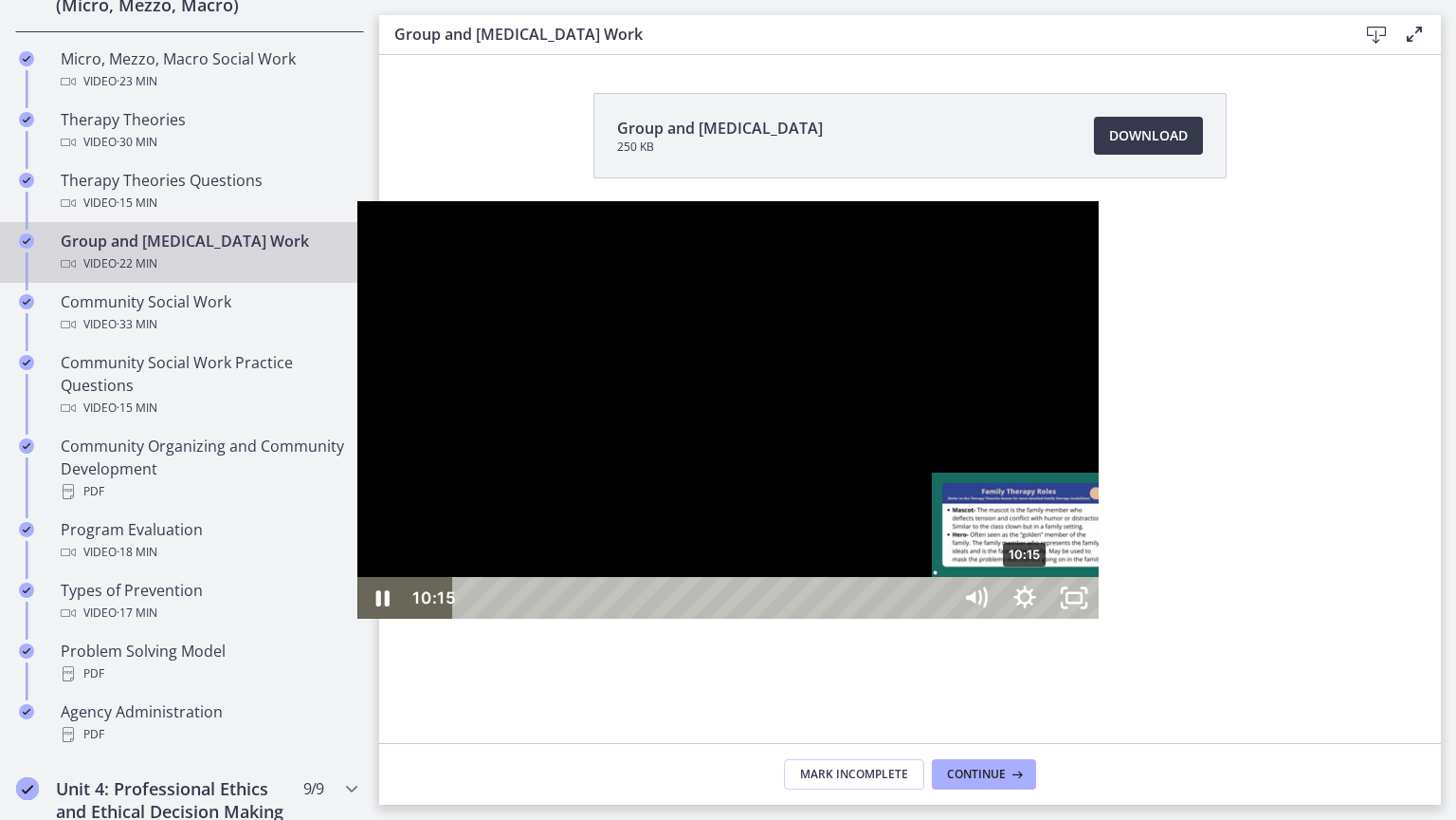
click at [670, 619] on div "10:15" at bounding box center [706, 597] width 469 height 42
click at [716, 619] on div "11:07" at bounding box center [706, 597] width 469 height 42
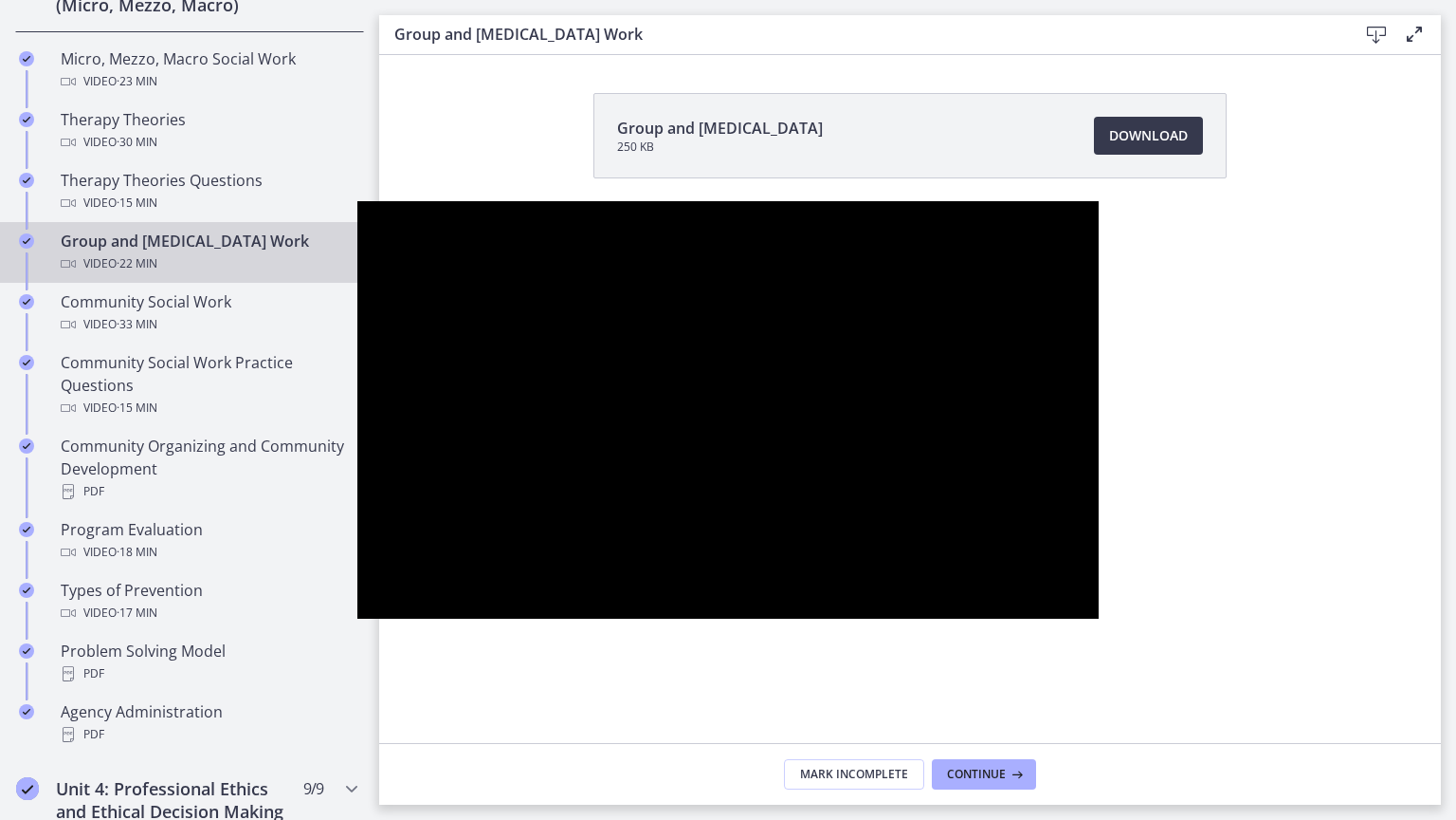
click at [1099, 608] on div at bounding box center [728, 409] width 741 height 417
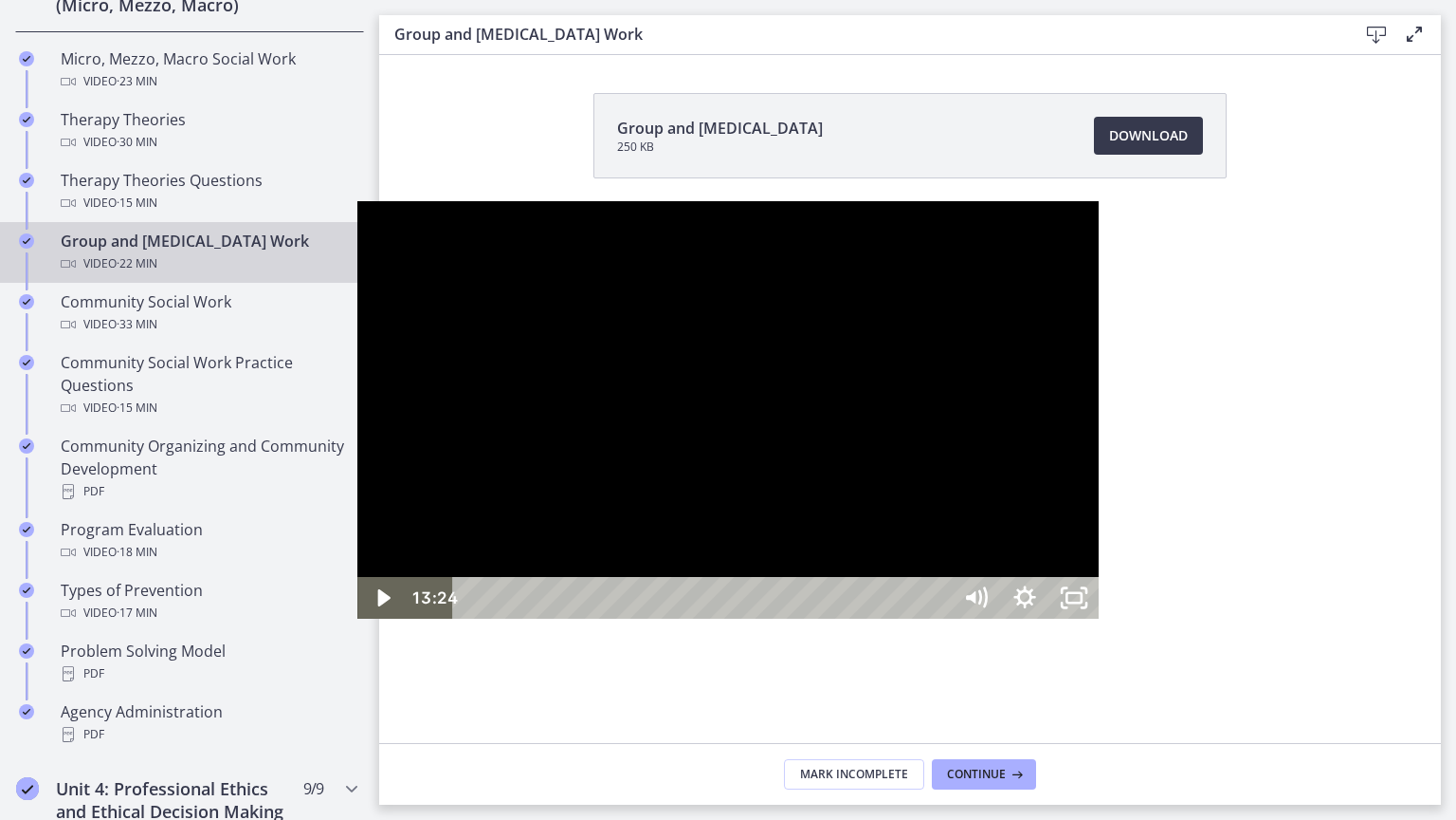
click at [1099, 619] on div at bounding box center [728, 409] width 741 height 417
click at [931, 619] on div "15:06" at bounding box center [706, 597] width 469 height 42
click at [1099, 589] on div at bounding box center [728, 409] width 741 height 417
click at [1099, 619] on div at bounding box center [728, 409] width 741 height 417
click at [980, 619] on div at bounding box center [728, 409] width 741 height 417
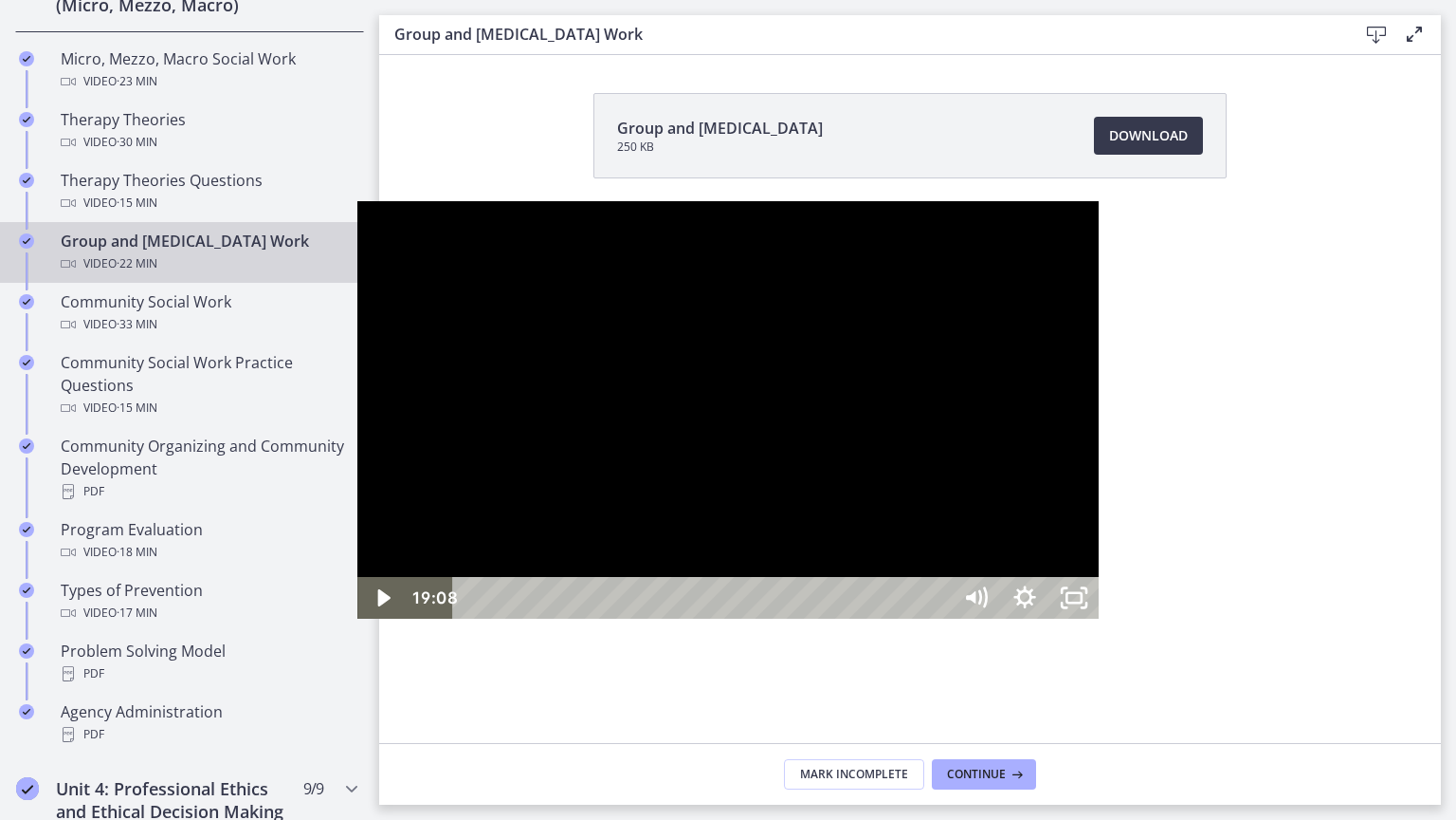
click at [939, 619] on div "20:15" at bounding box center [706, 597] width 469 height 42
click at [1104, 623] on icon "Unfullscreen" at bounding box center [1075, 597] width 59 height 50
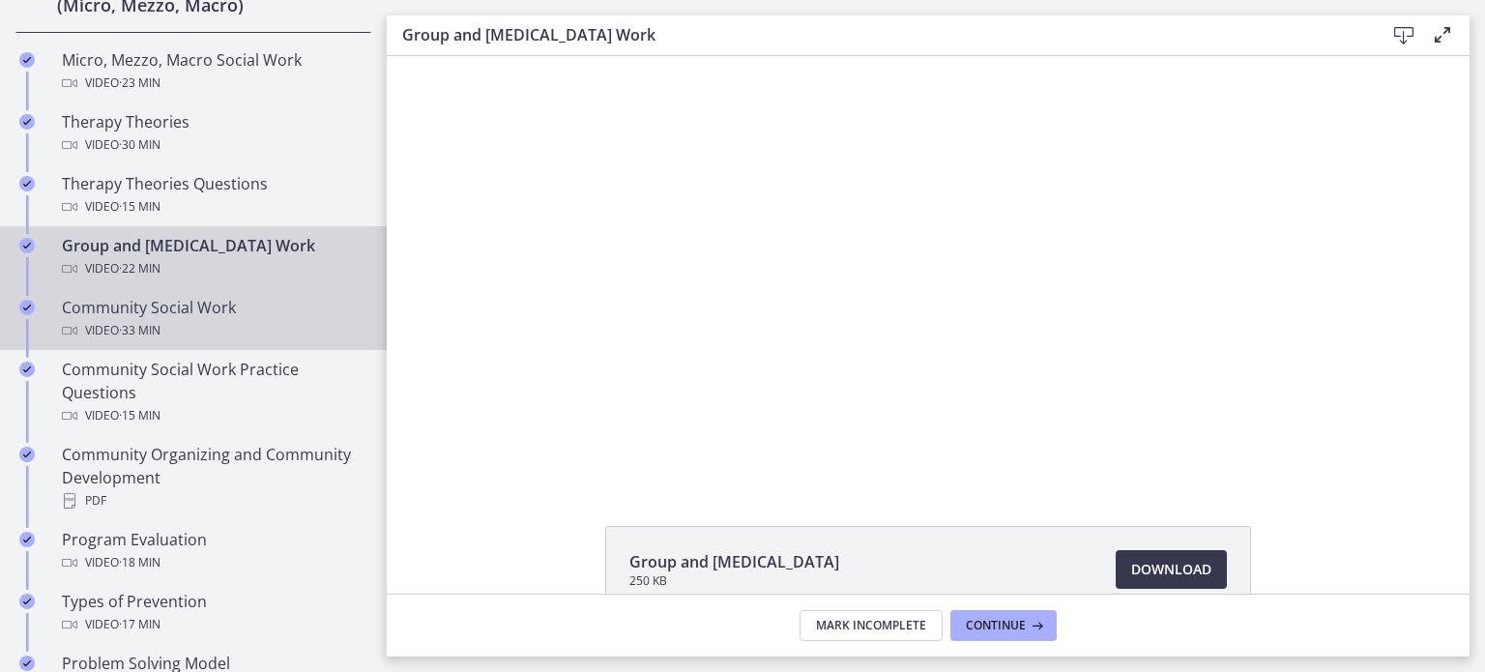
click at [115, 326] on div "Video · 33 min" at bounding box center [213, 330] width 302 height 23
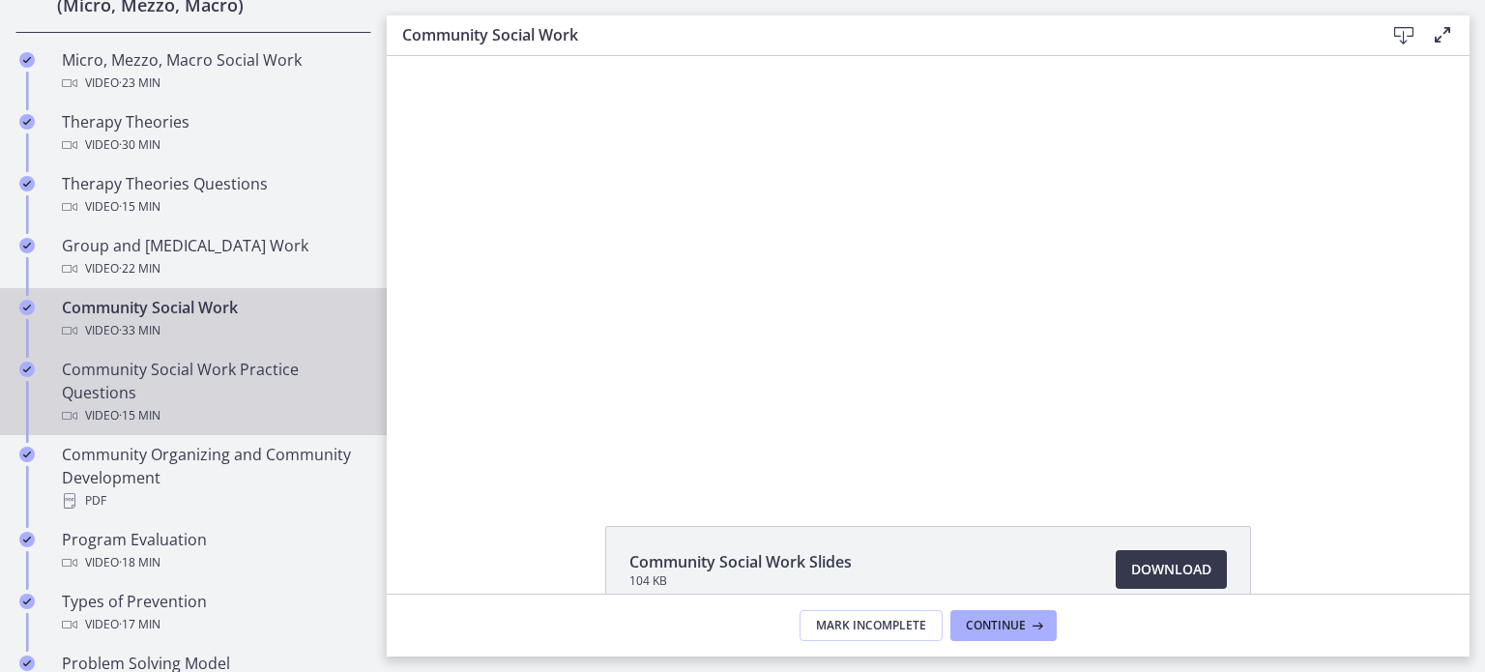
click at [138, 390] on div "Community Social Work Practice Questions Video · 15 min" at bounding box center [213, 393] width 302 height 70
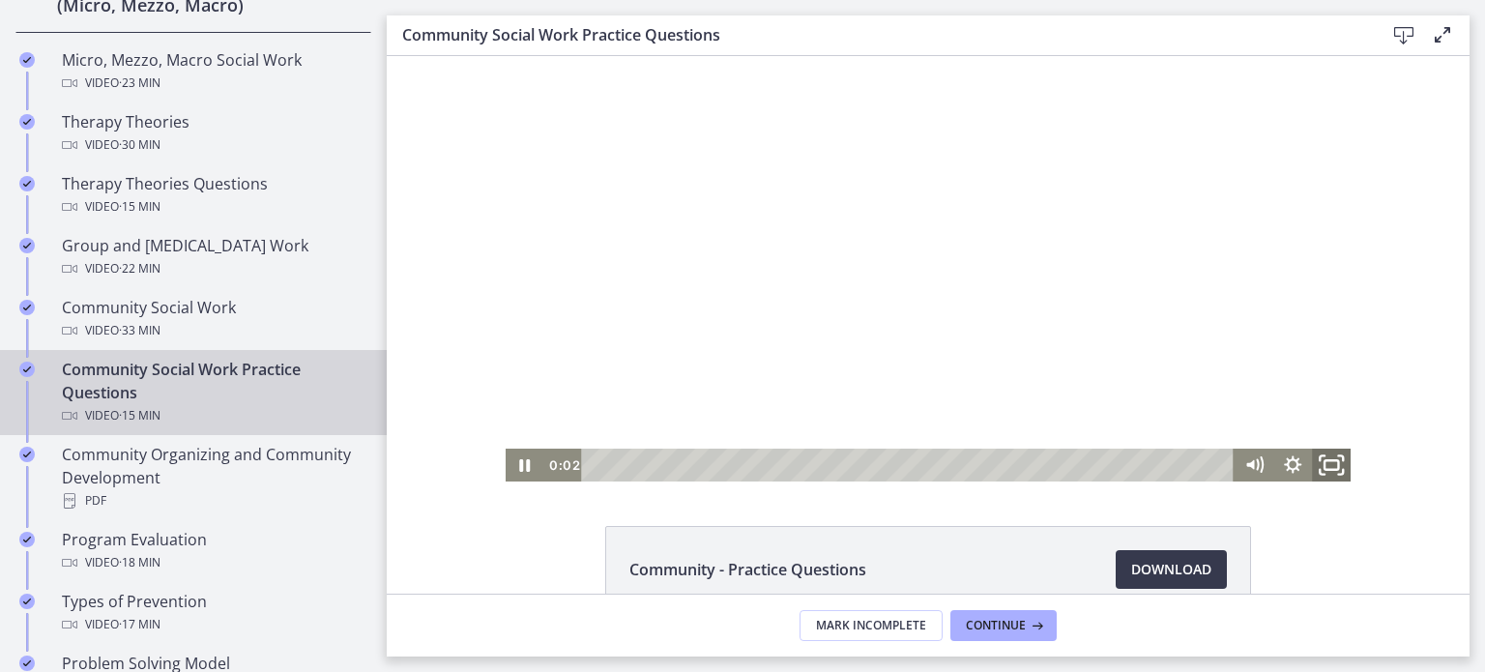
click at [1343, 462] on icon "Fullscreen" at bounding box center [1331, 466] width 46 height 40
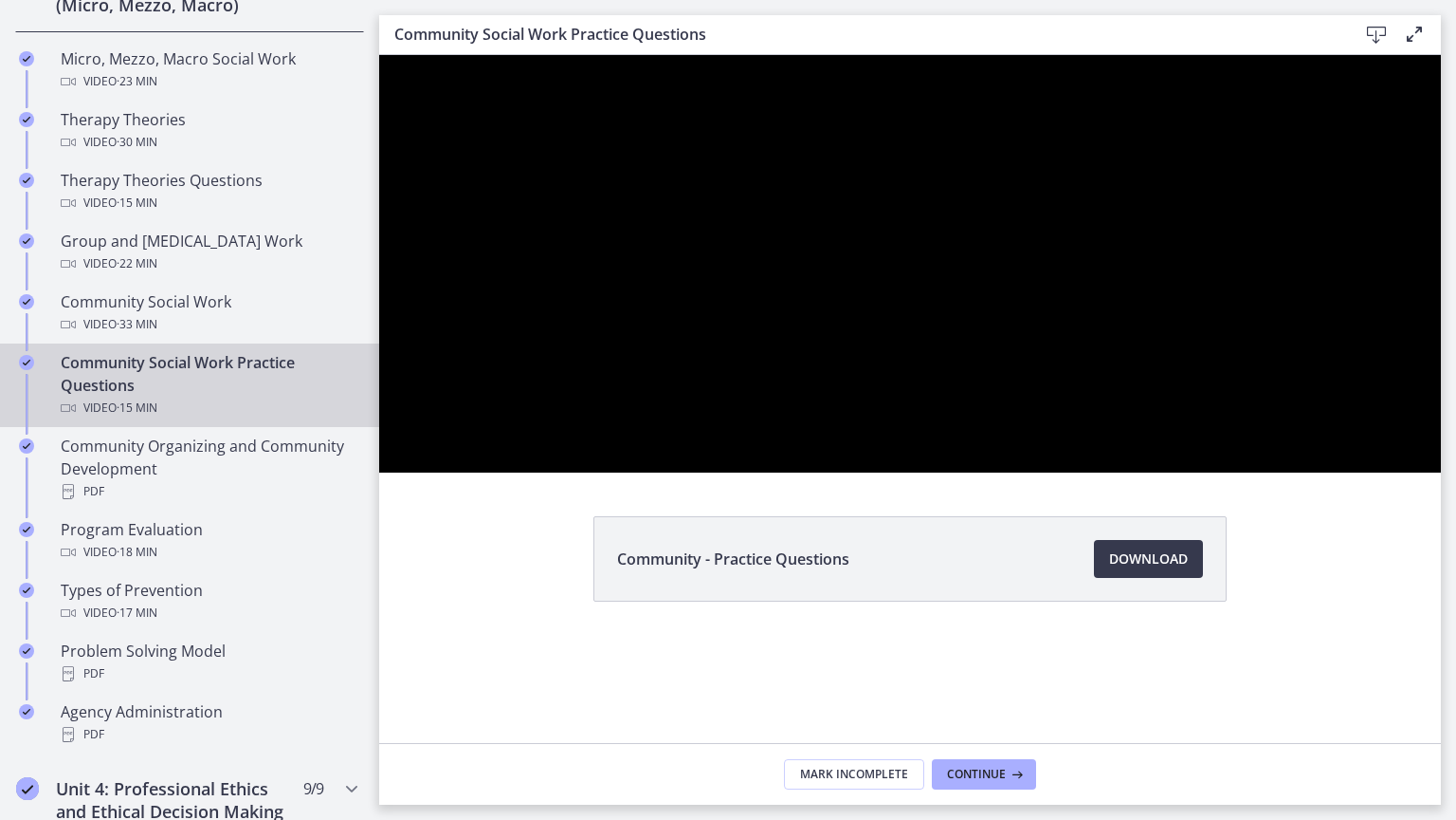
click at [1441, 473] on div at bounding box center [910, 263] width 1062 height 417
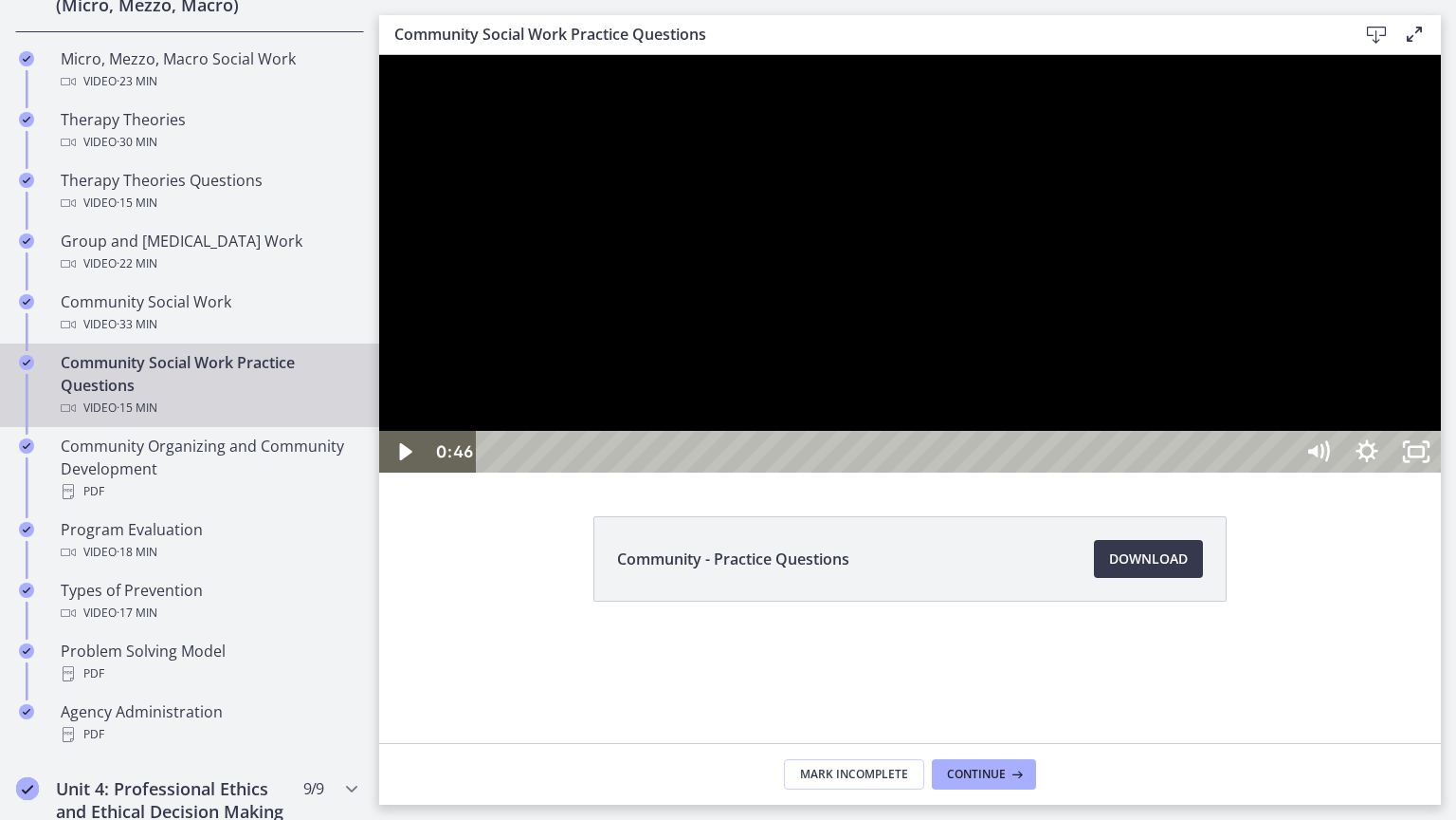
click at [583, 473] on div "Playbar" at bounding box center [887, 451] width 787 height 42
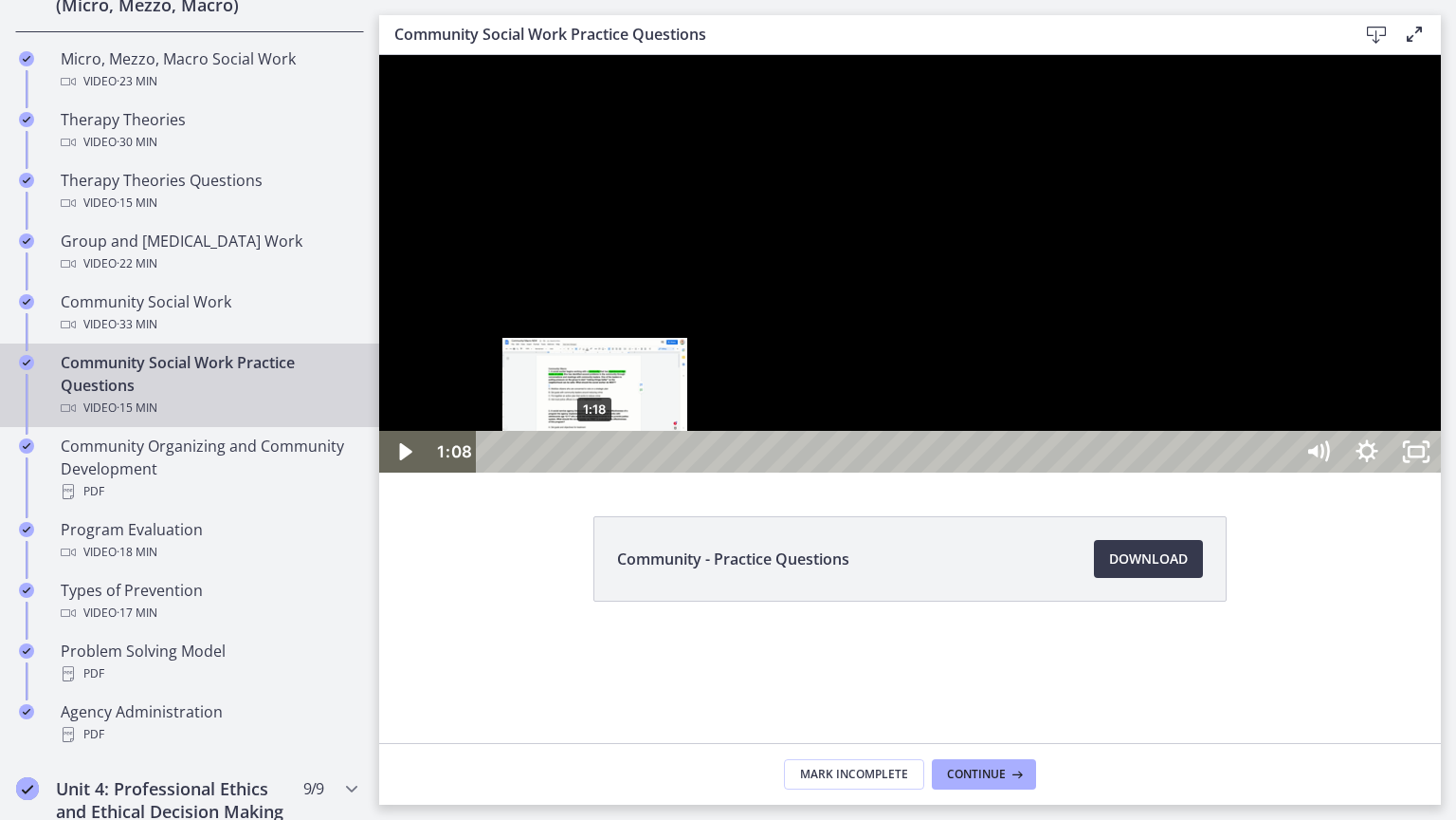
click at [625, 473] on div "1:18" at bounding box center [887, 451] width 787 height 42
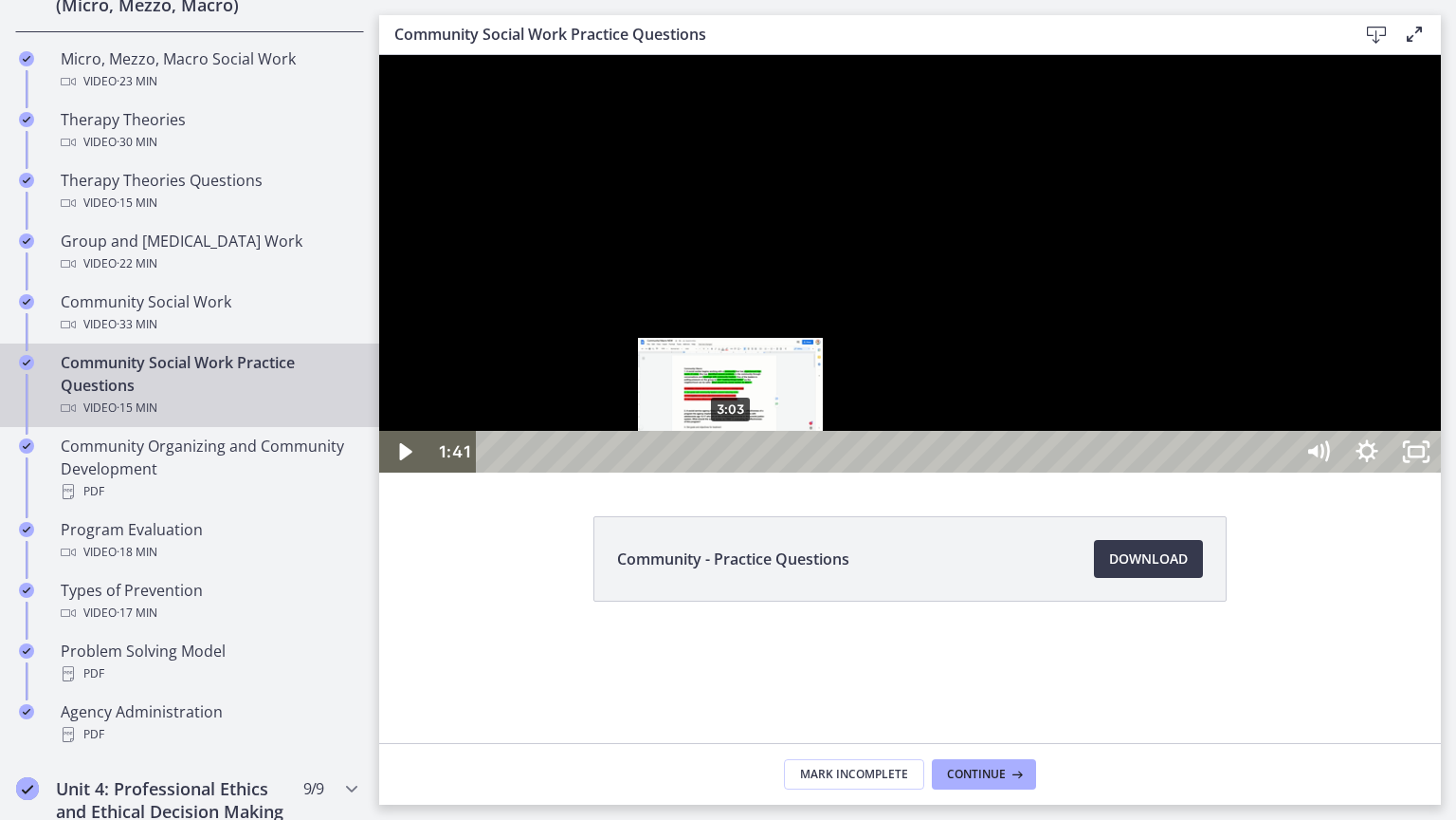
click at [731, 473] on div "3:03" at bounding box center [887, 451] width 787 height 42
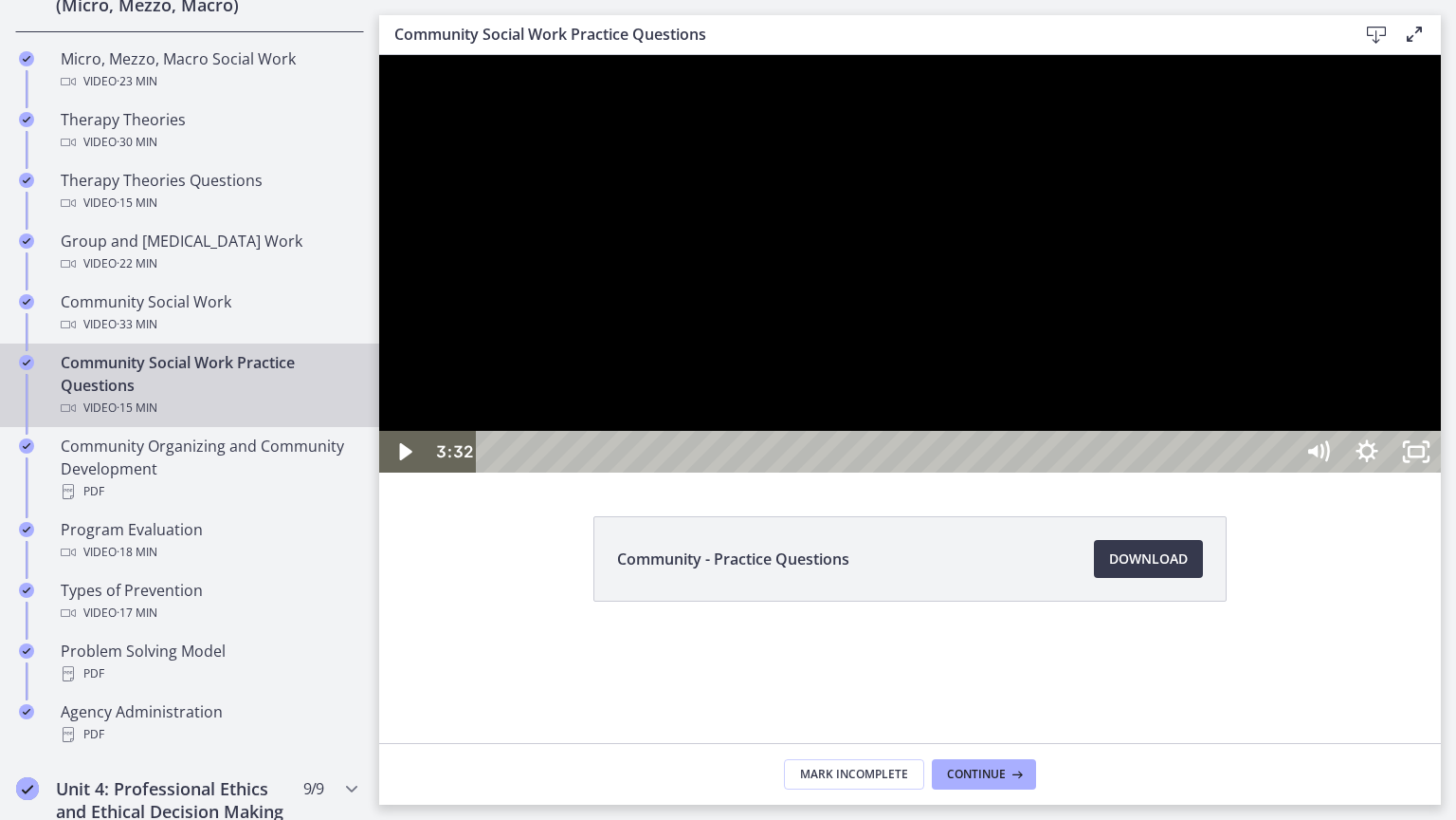
click at [1222, 473] on div at bounding box center [910, 263] width 1062 height 417
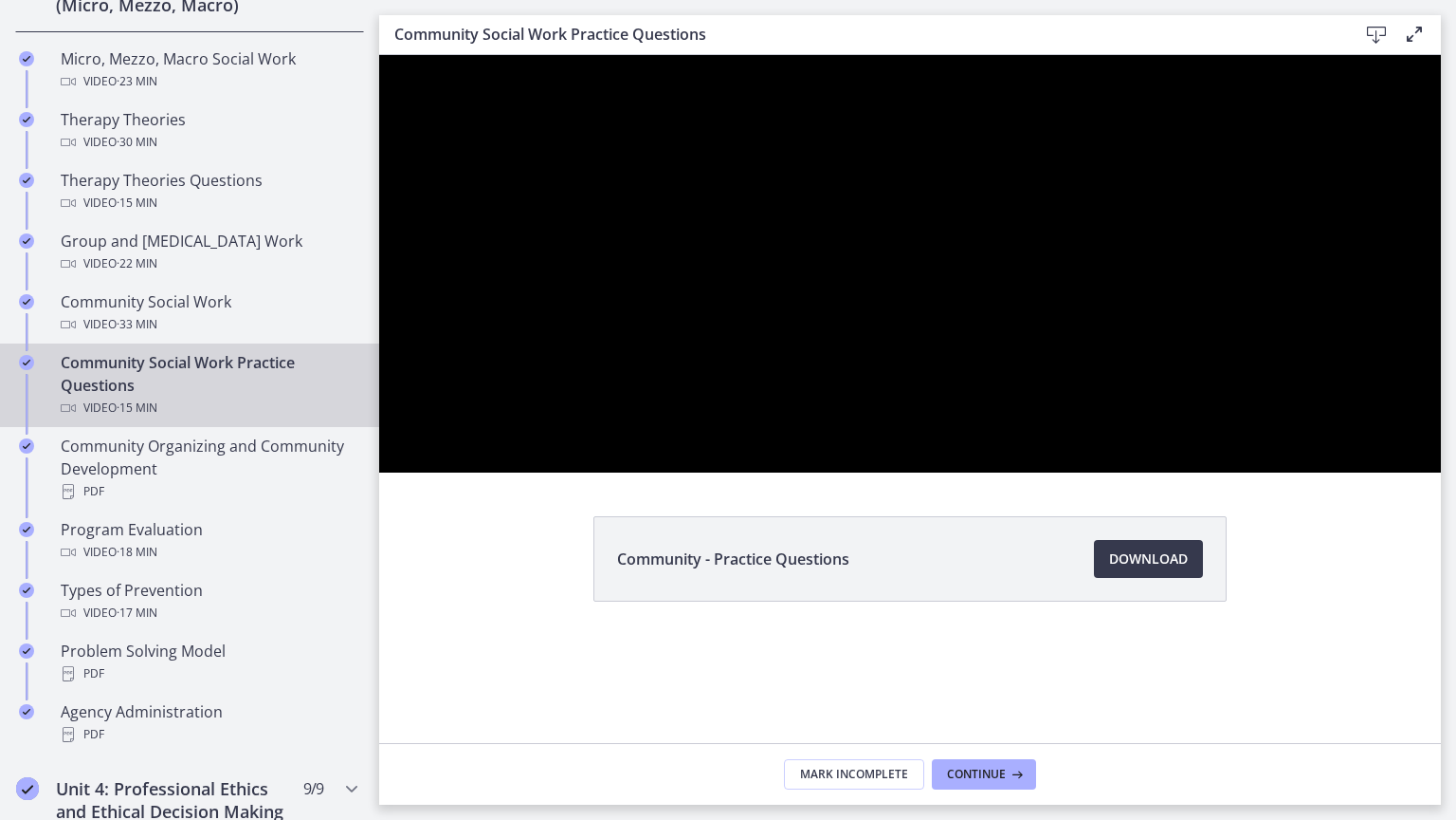
click at [1441, 473] on div at bounding box center [910, 263] width 1062 height 417
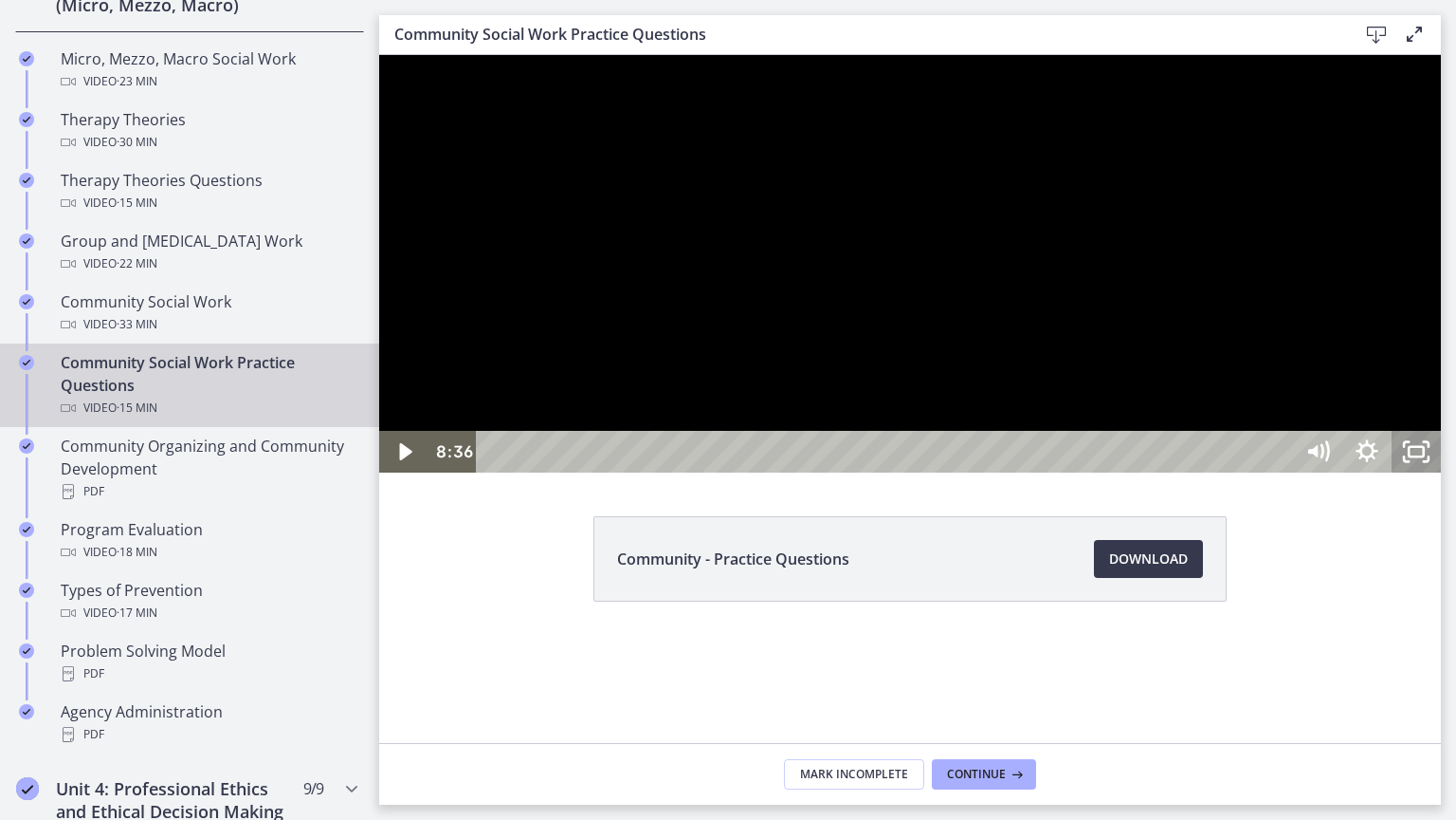
click at [1441, 473] on icon "Unfullscreen" at bounding box center [1417, 451] width 49 height 42
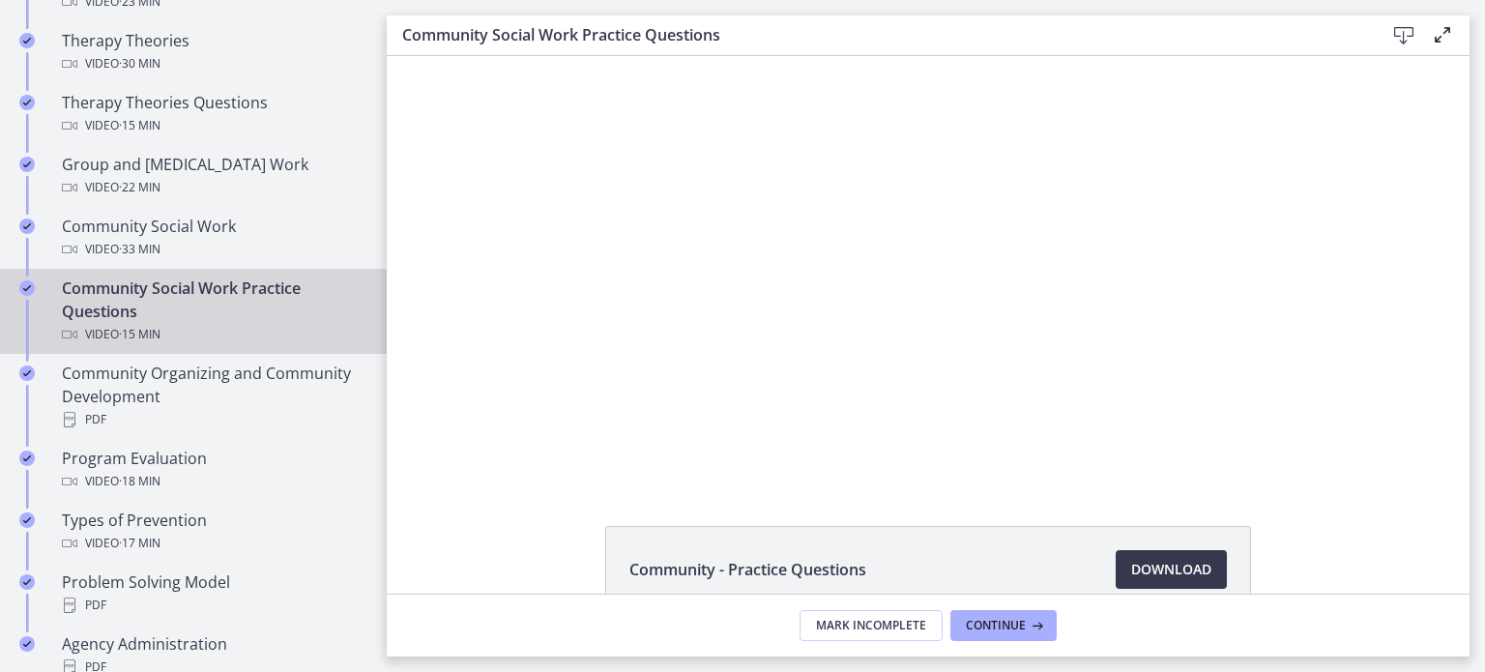
scroll to position [928, 0]
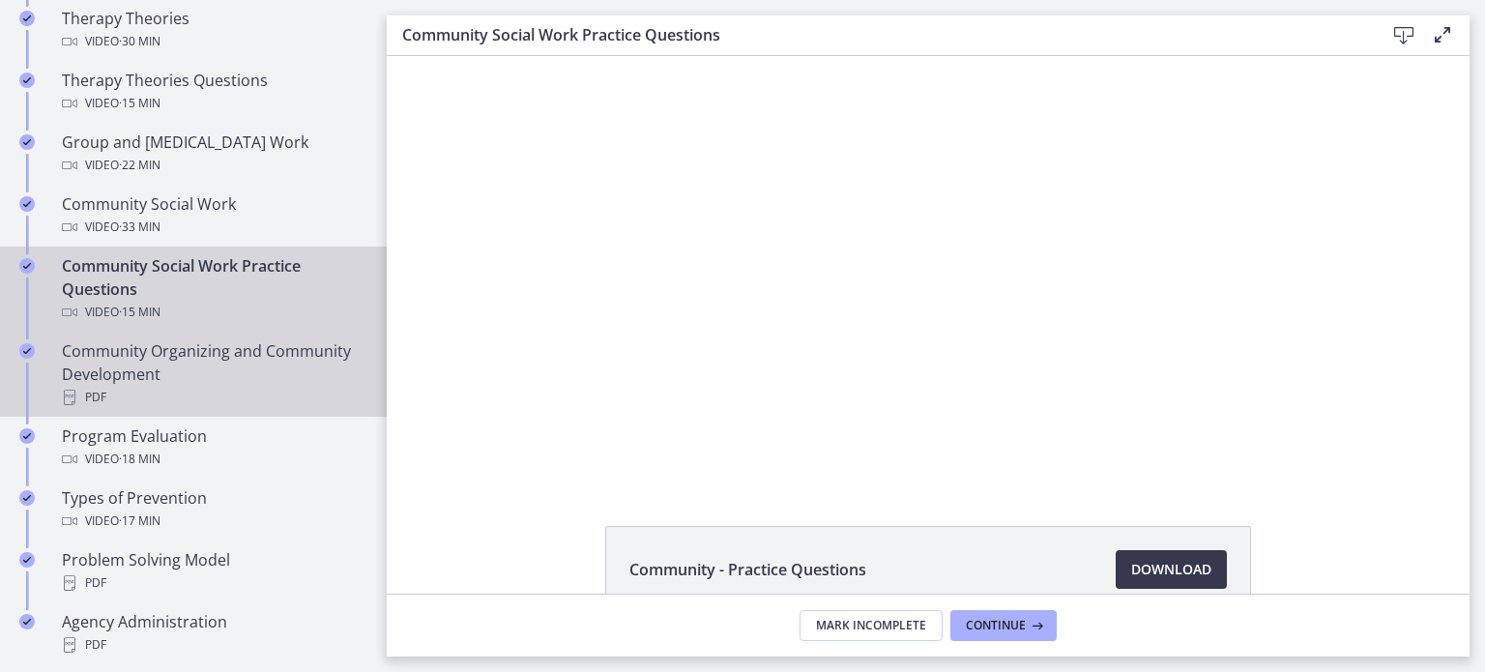
click at [216, 359] on div "Community Organizing and Community Development PDF" at bounding box center [213, 374] width 302 height 70
